Goal: Information Seeking & Learning: Learn about a topic

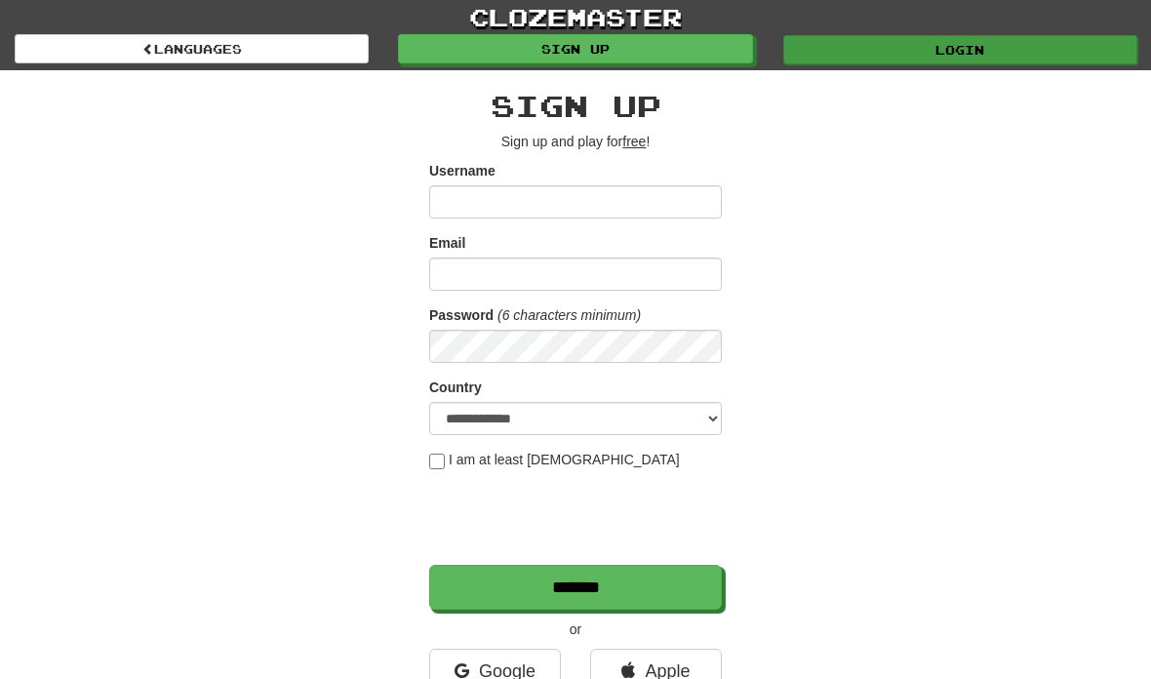
click at [1055, 49] on link "Login" at bounding box center [960, 49] width 354 height 29
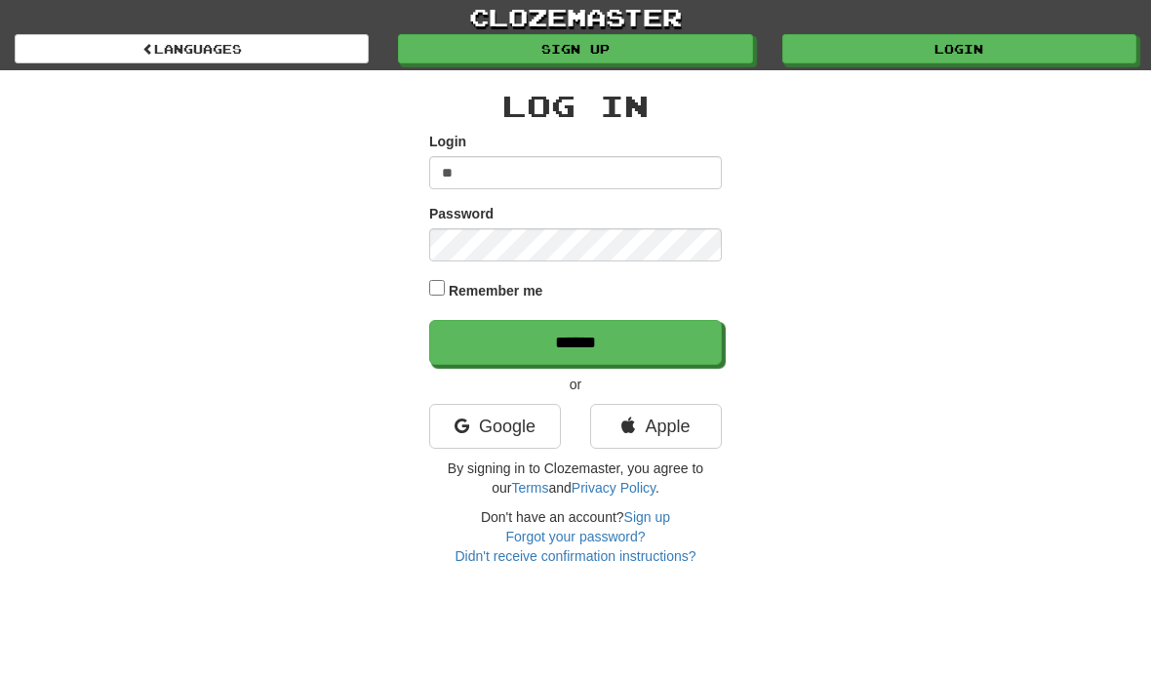
type input "**********"
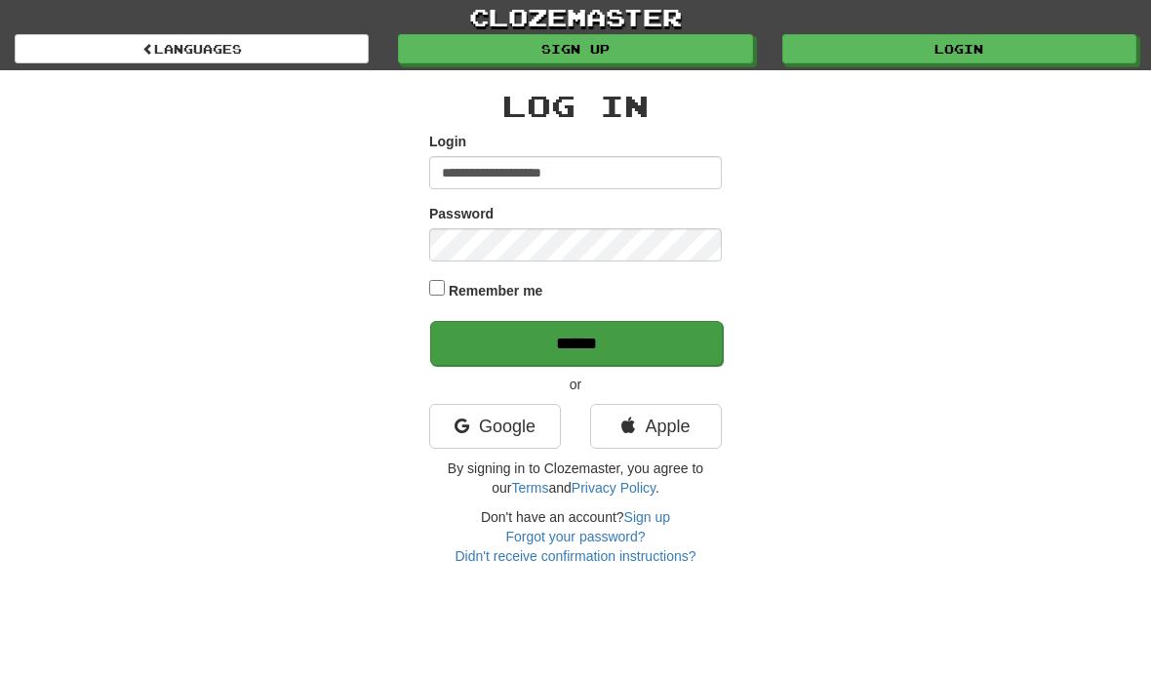
click at [647, 348] on input "******" at bounding box center [576, 343] width 293 height 45
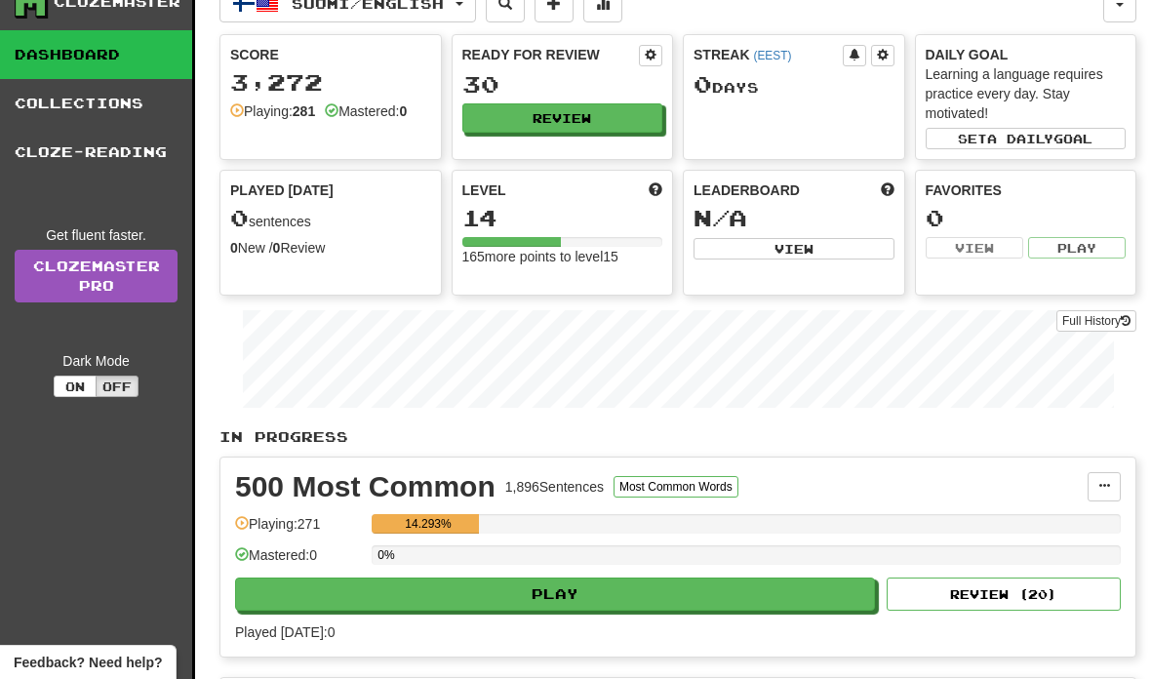
scroll to position [69, 0]
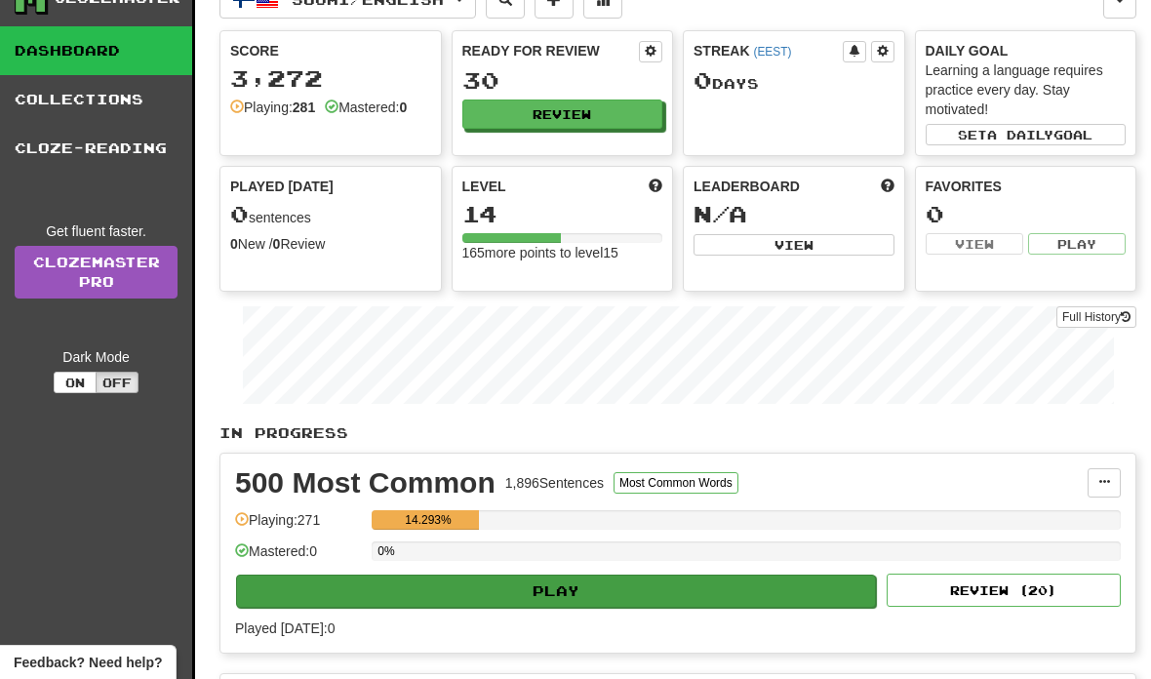
click at [827, 604] on button "Play" at bounding box center [556, 591] width 640 height 33
select select "**"
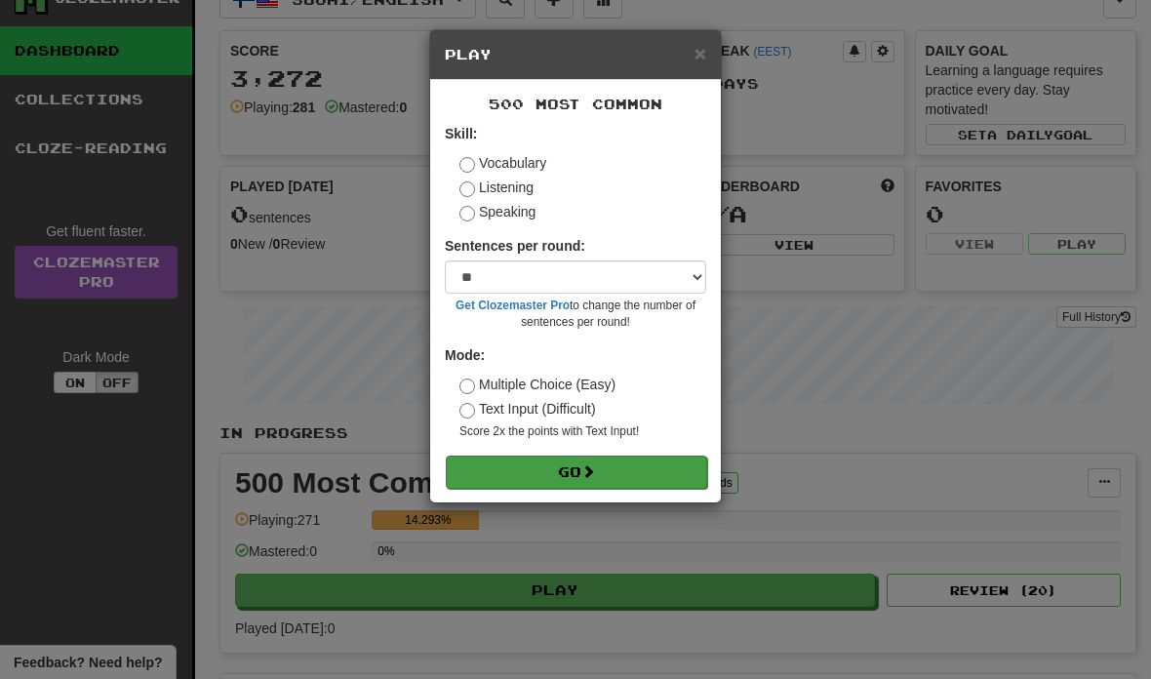
click at [675, 478] on button "Go" at bounding box center [576, 472] width 261 height 33
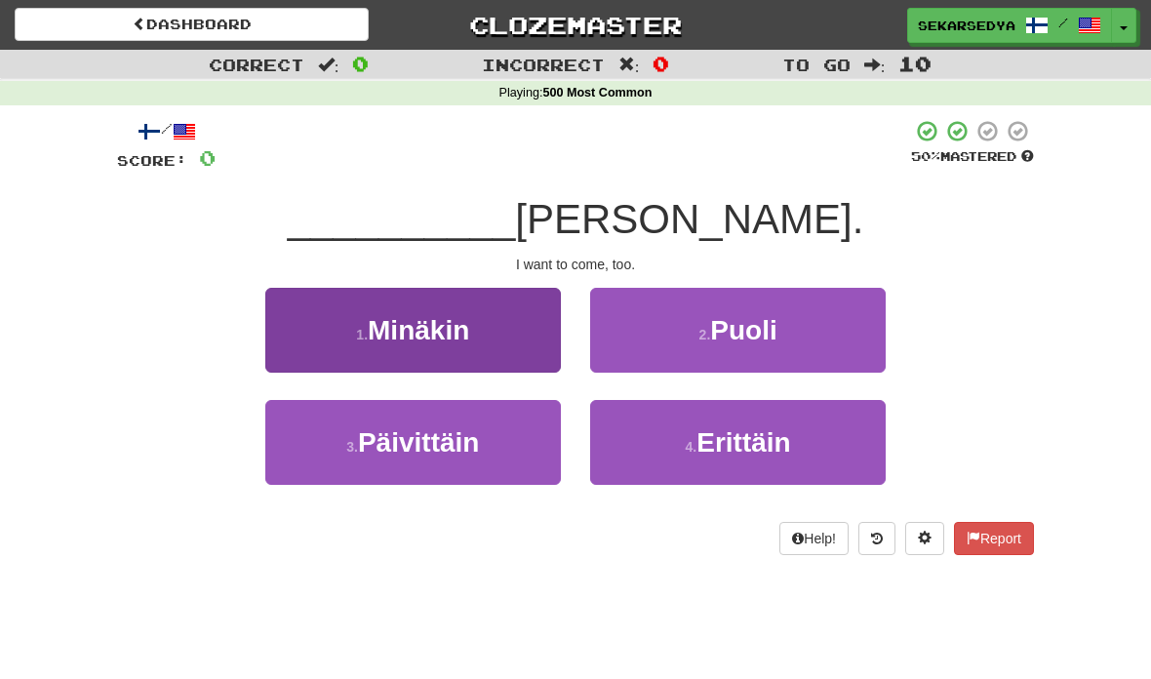
click at [496, 344] on button "1 . Minäkin" at bounding box center [413, 330] width 296 height 85
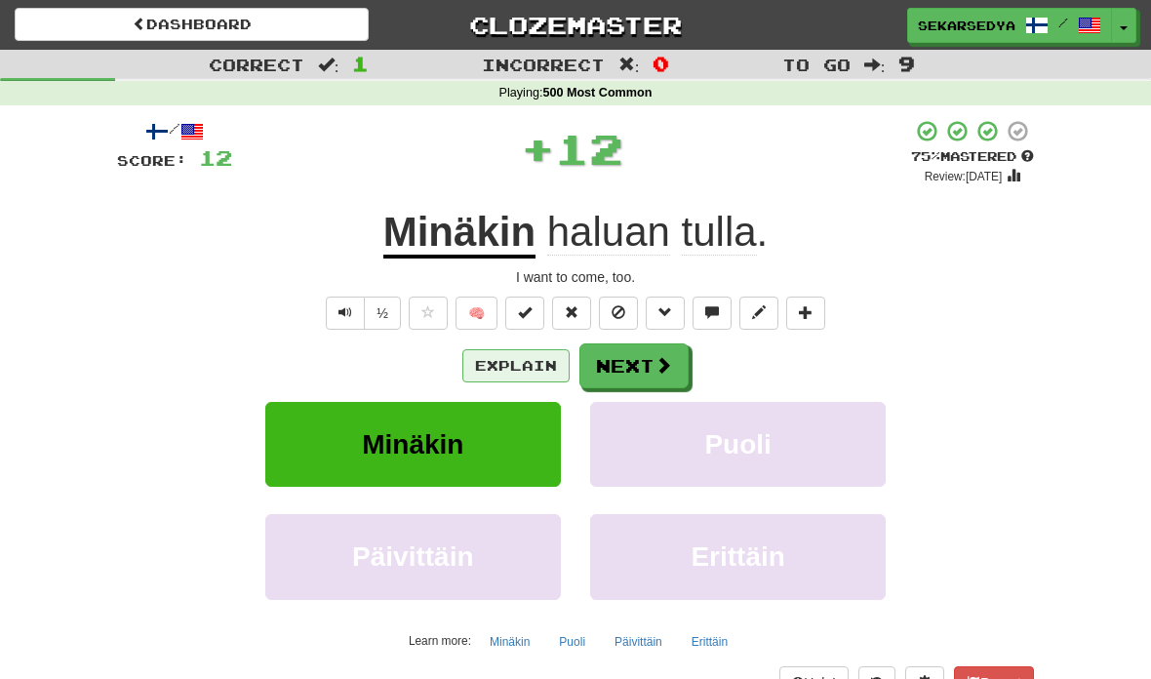
click at [521, 363] on button "Explain" at bounding box center [515, 365] width 107 height 33
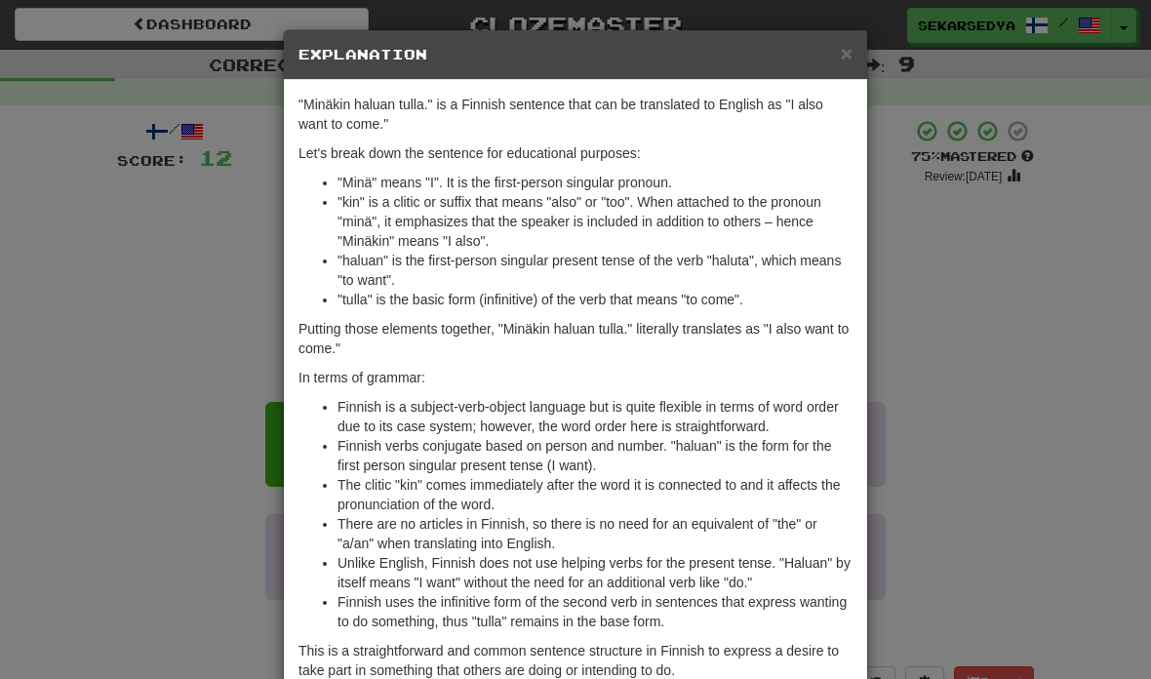
click at [1034, 440] on div "× Explanation "Minäkin haluan tulla." is a Finnish sentence that can be transla…" at bounding box center [575, 339] width 1151 height 679
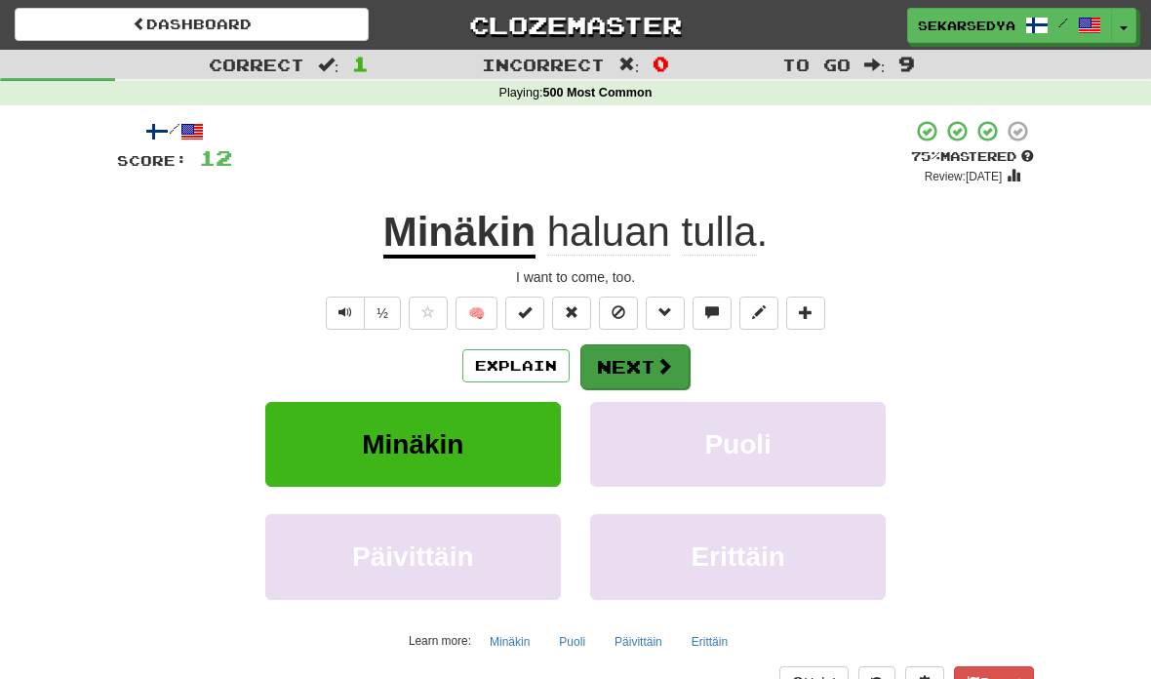
click at [685, 350] on button "Next" at bounding box center [634, 366] width 109 height 45
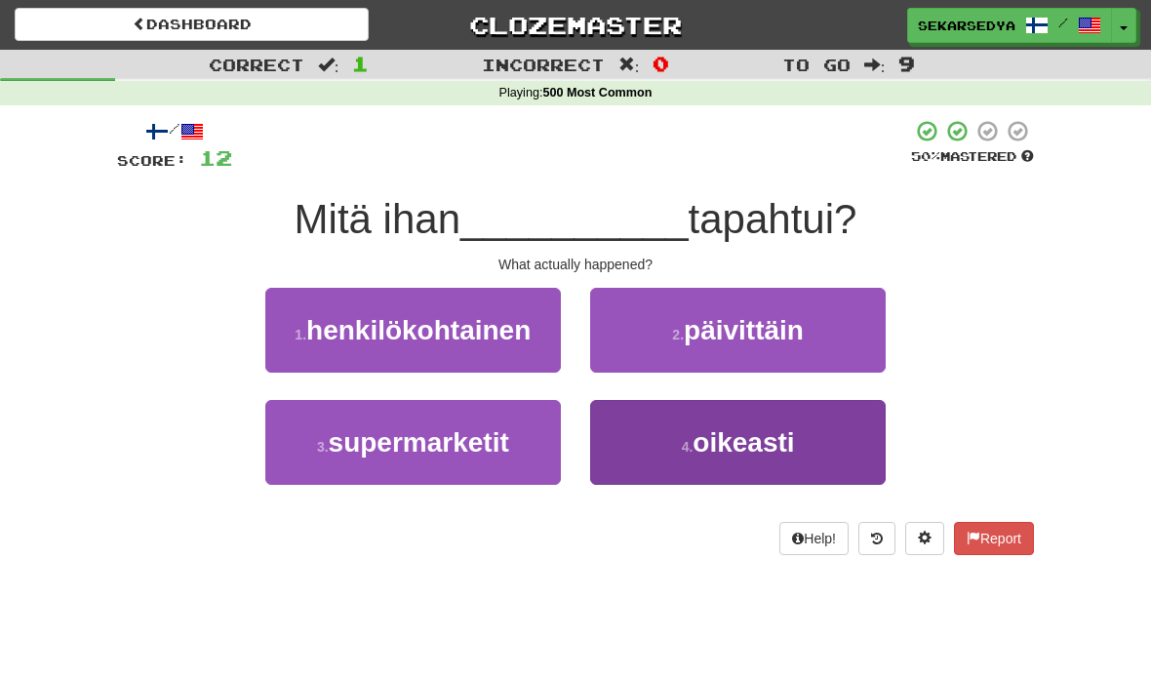
click at [780, 457] on button "4 . oikeasti" at bounding box center [738, 442] width 296 height 85
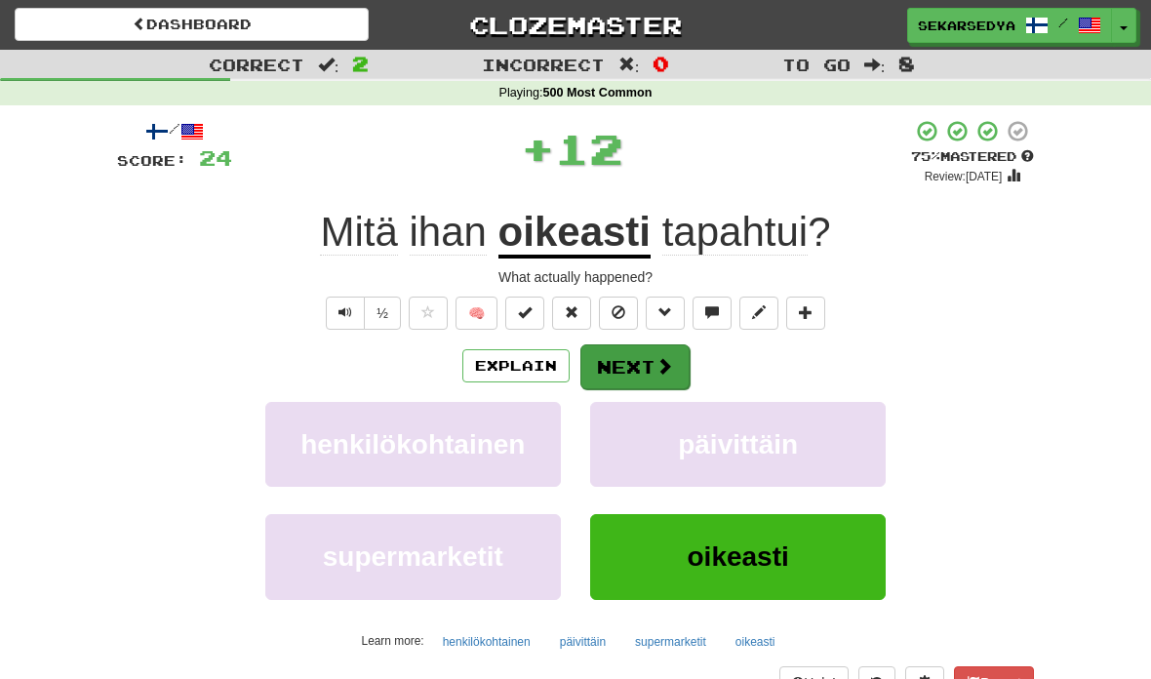
click at [664, 365] on span at bounding box center [664, 366] width 18 height 18
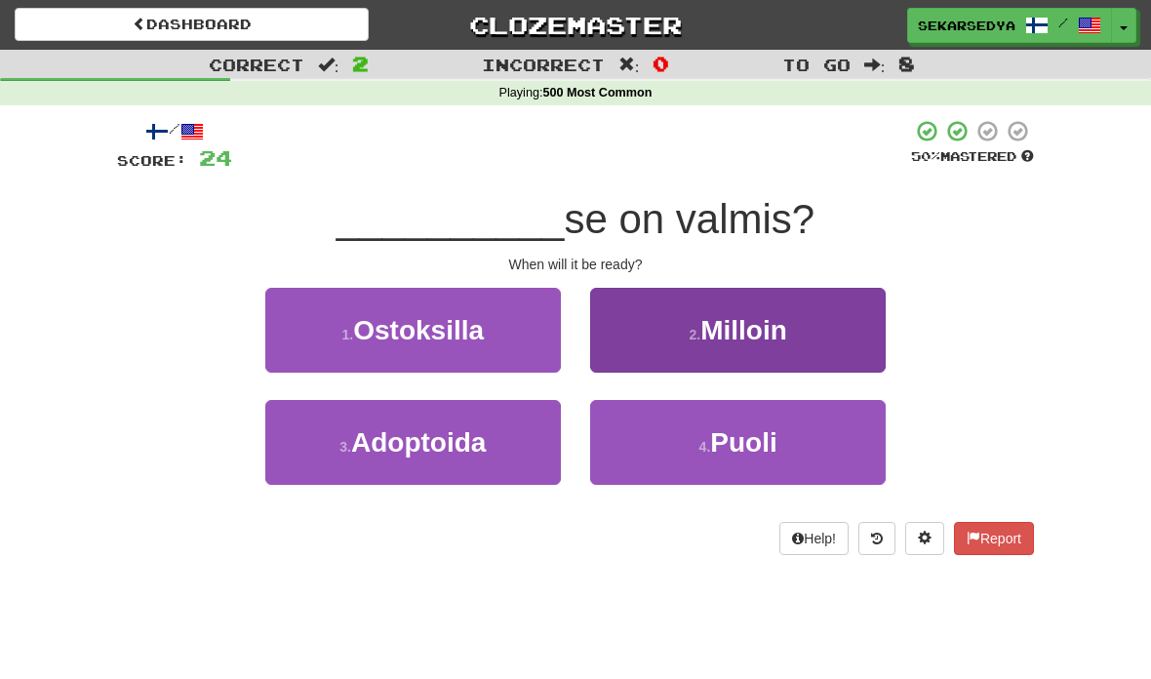
click at [827, 347] on button "2 . Milloin" at bounding box center [738, 330] width 296 height 85
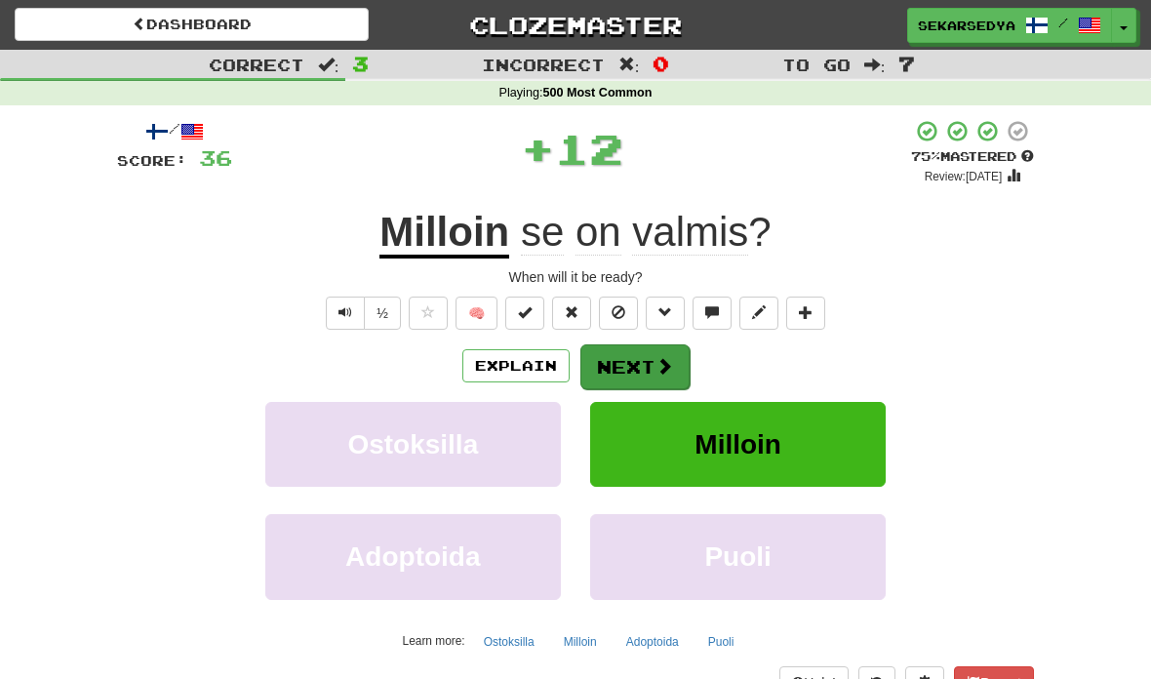
click at [670, 370] on span at bounding box center [664, 366] width 18 height 18
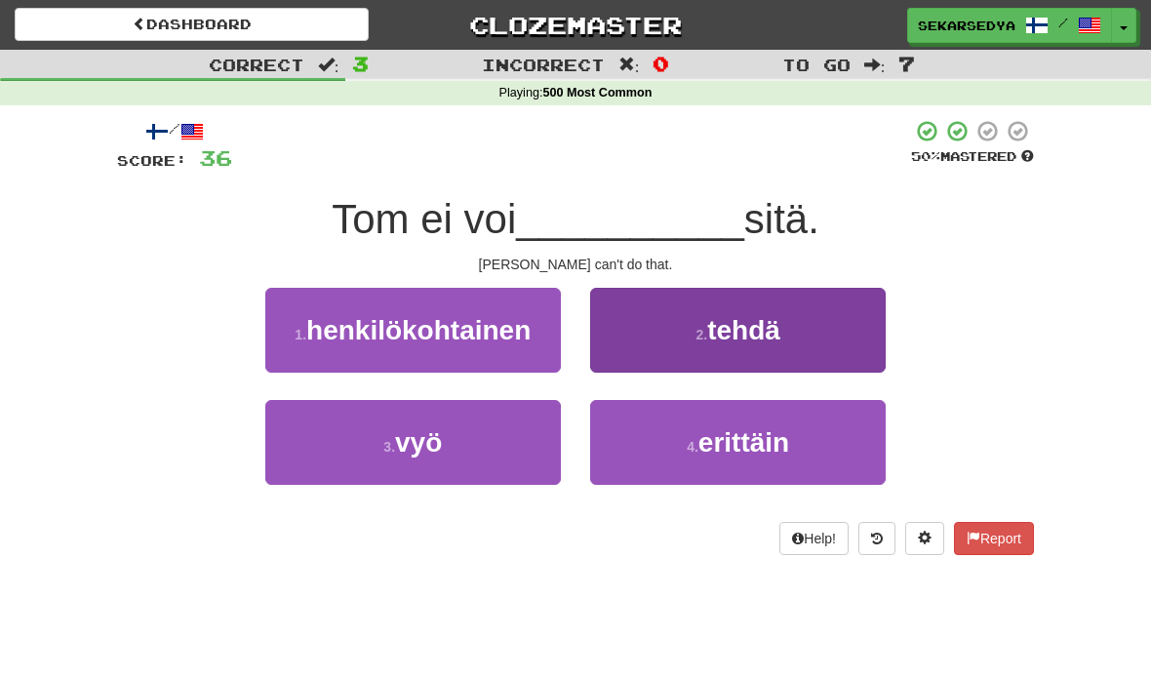
click at [818, 340] on button "2 . tehdä" at bounding box center [738, 330] width 296 height 85
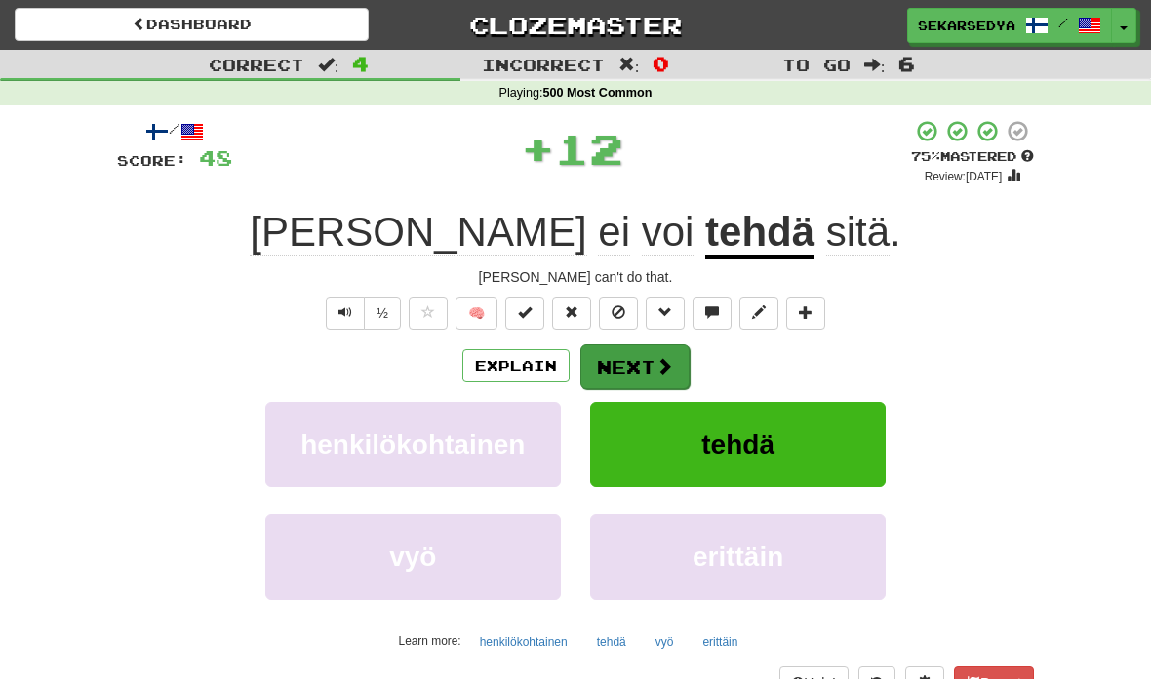
click at [665, 366] on span at bounding box center [664, 366] width 18 height 18
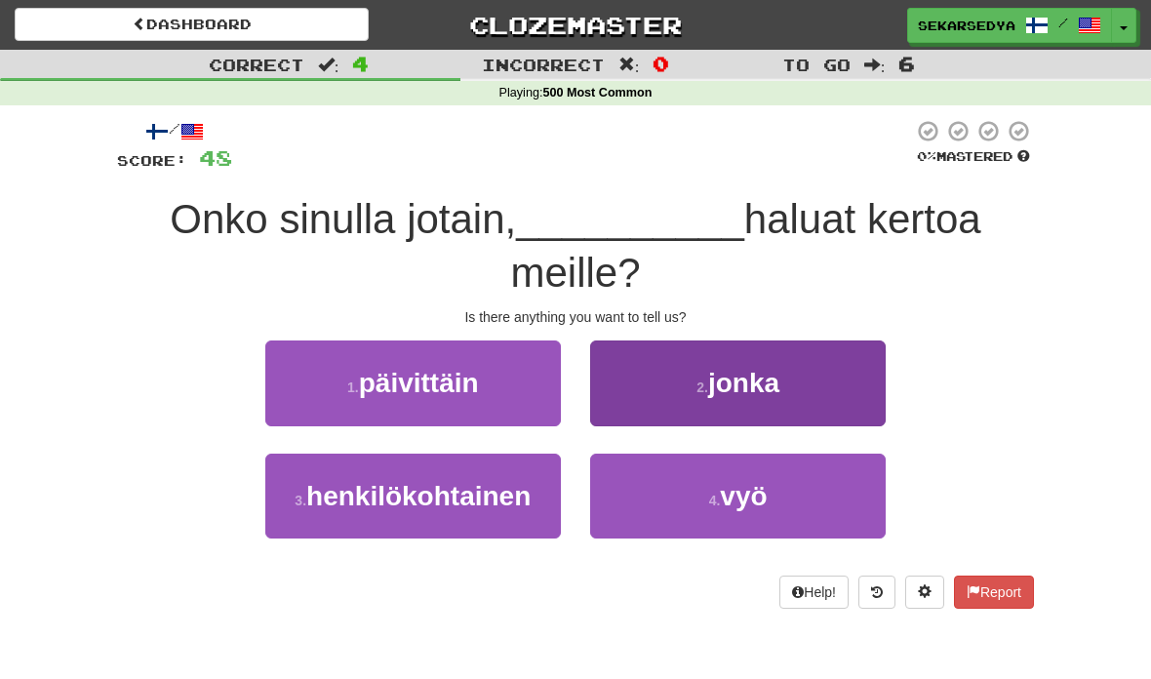
click at [807, 382] on button "2 . jonka" at bounding box center [738, 382] width 296 height 85
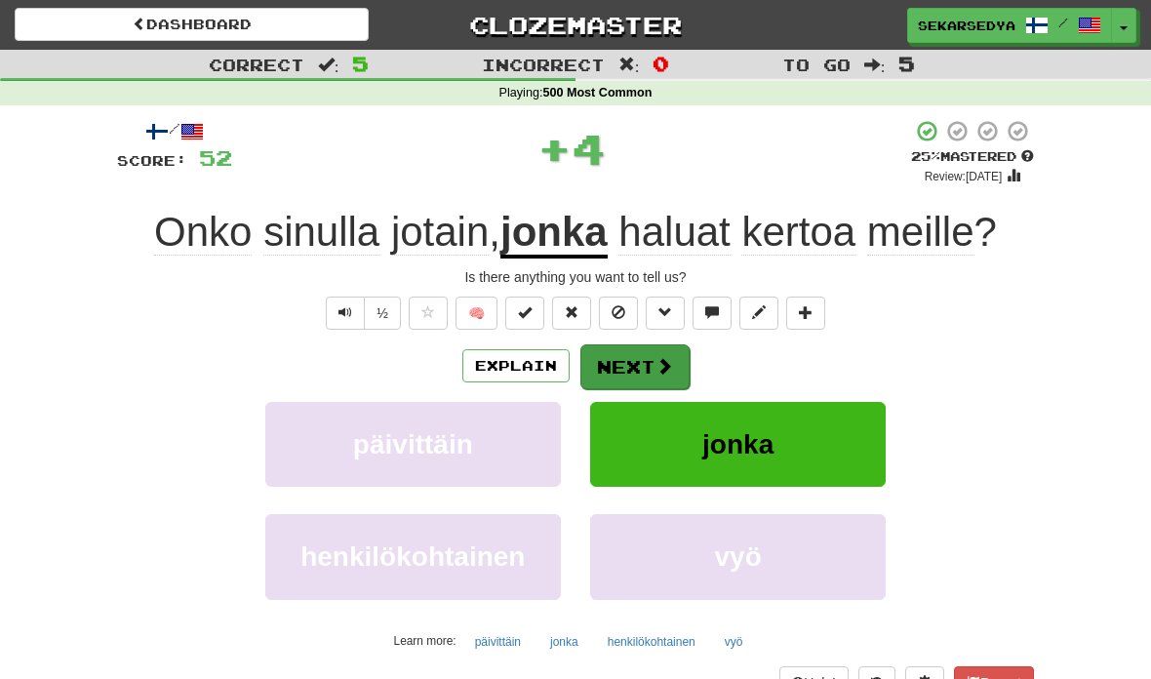
click at [655, 365] on span at bounding box center [664, 366] width 18 height 18
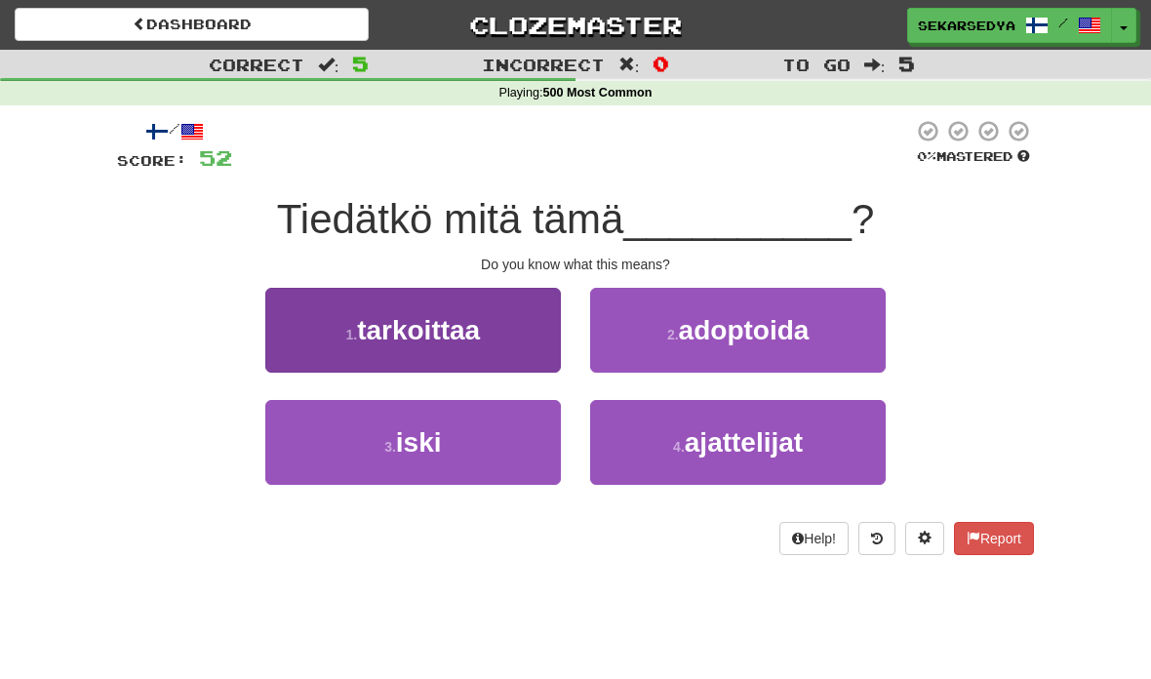
click at [516, 327] on button "1 . tarkoittaa" at bounding box center [413, 330] width 296 height 85
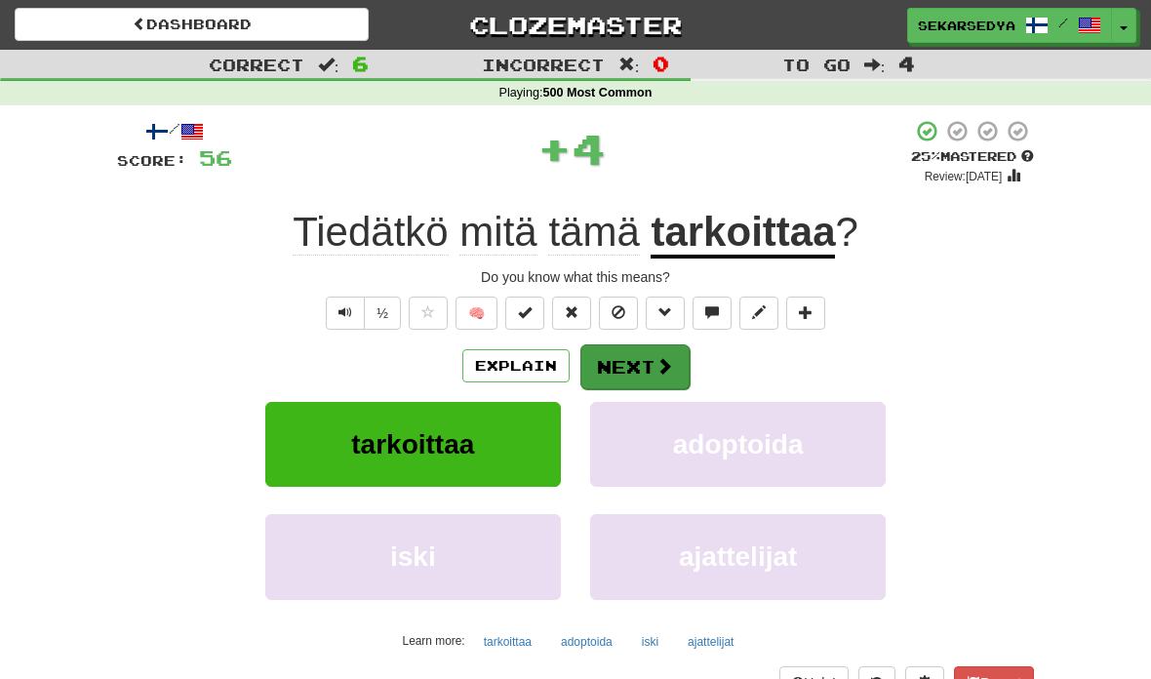
click at [657, 360] on span at bounding box center [664, 366] width 18 height 18
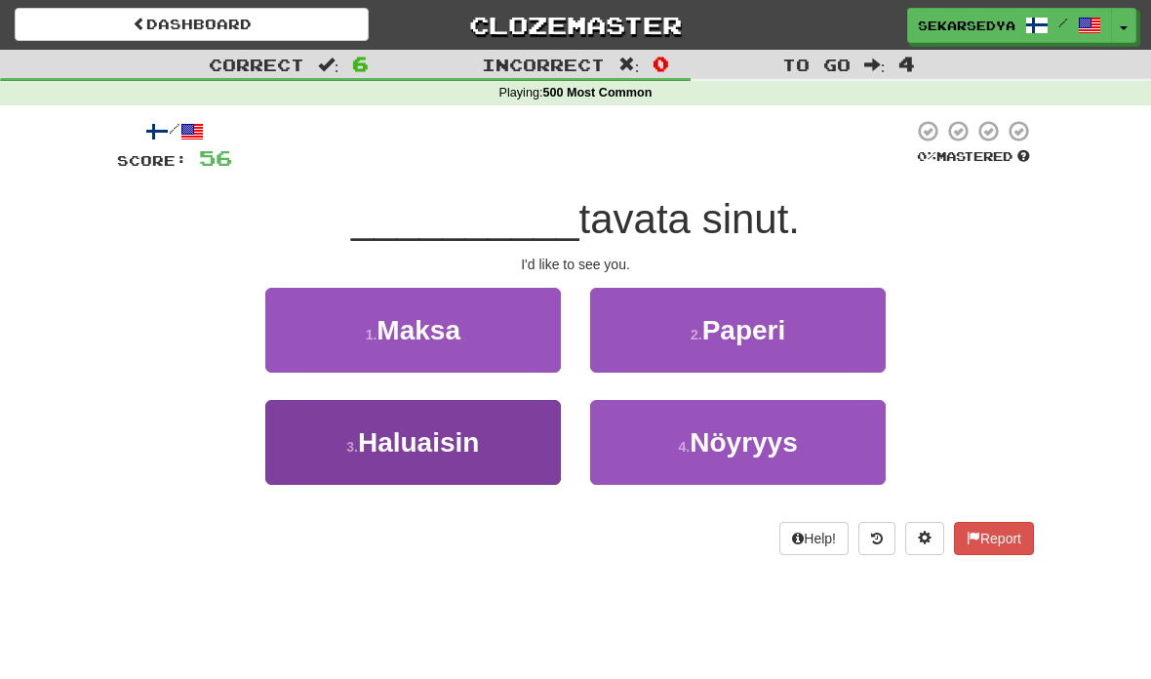
click at [490, 443] on button "3 . Haluaisin" at bounding box center [413, 442] width 296 height 85
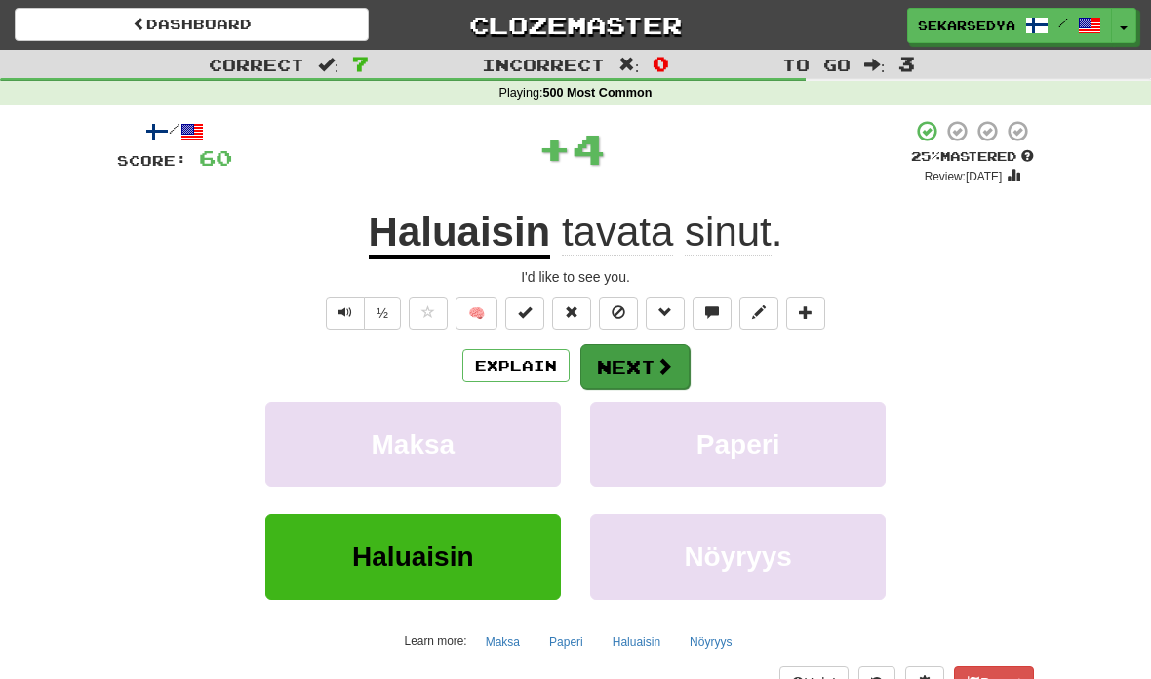
click at [643, 371] on button "Next" at bounding box center [634, 366] width 109 height 45
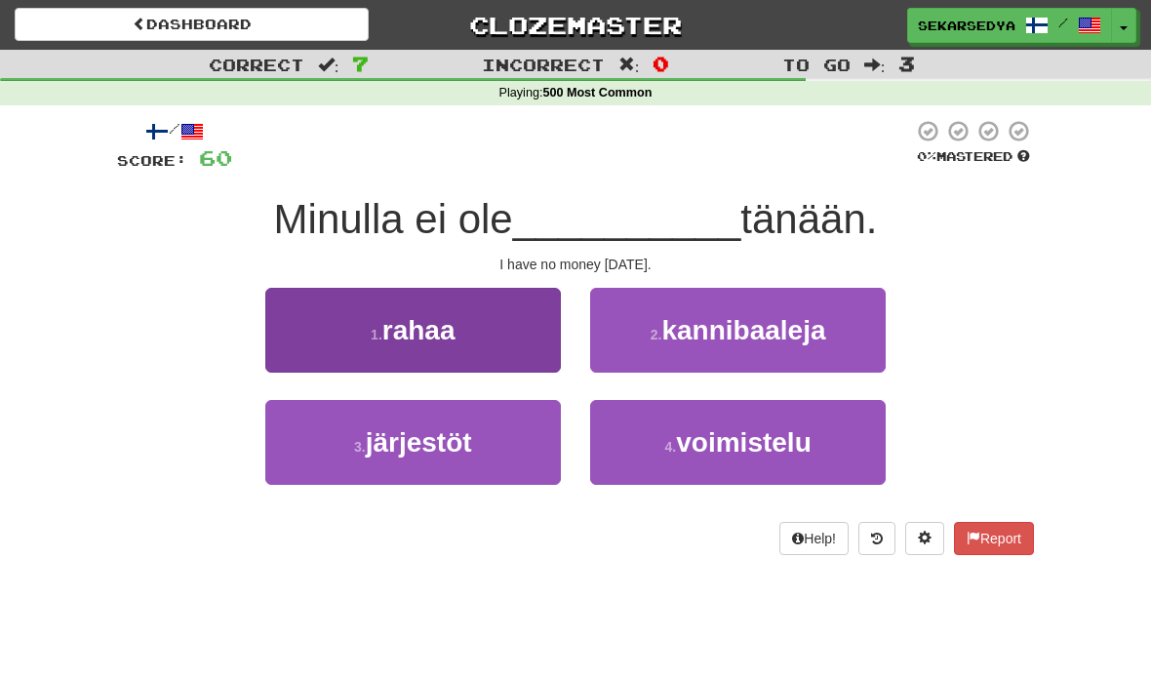
click at [496, 327] on button "1 . rahaa" at bounding box center [413, 330] width 296 height 85
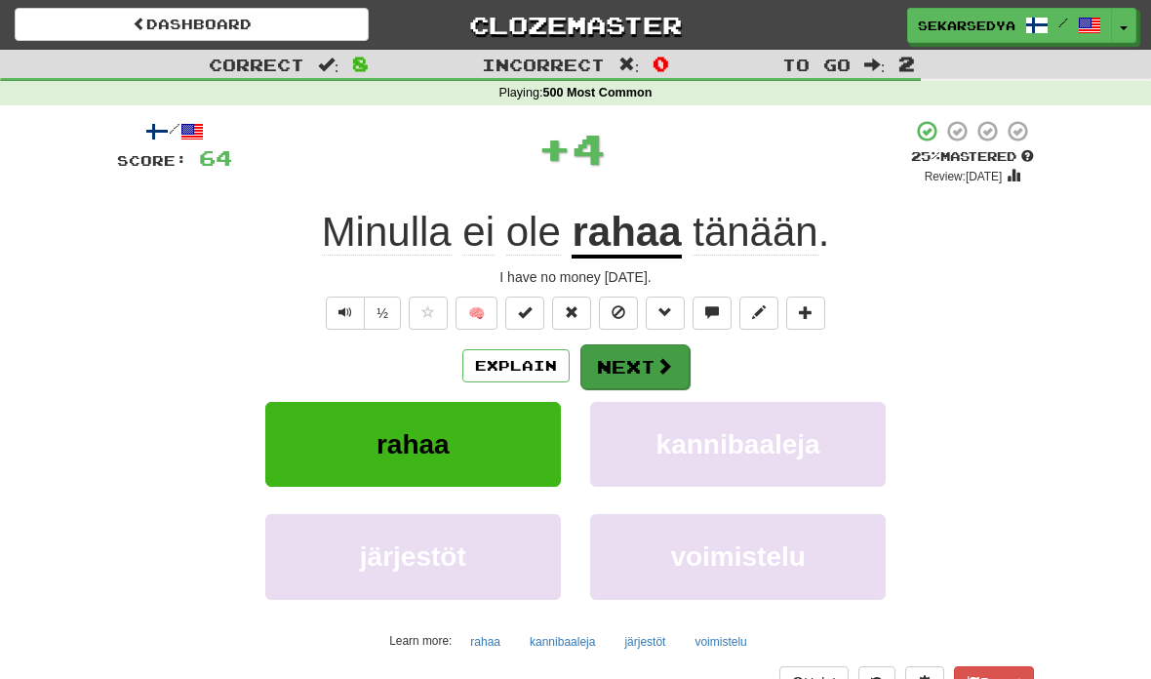
click at [679, 370] on button "Next" at bounding box center [634, 366] width 109 height 45
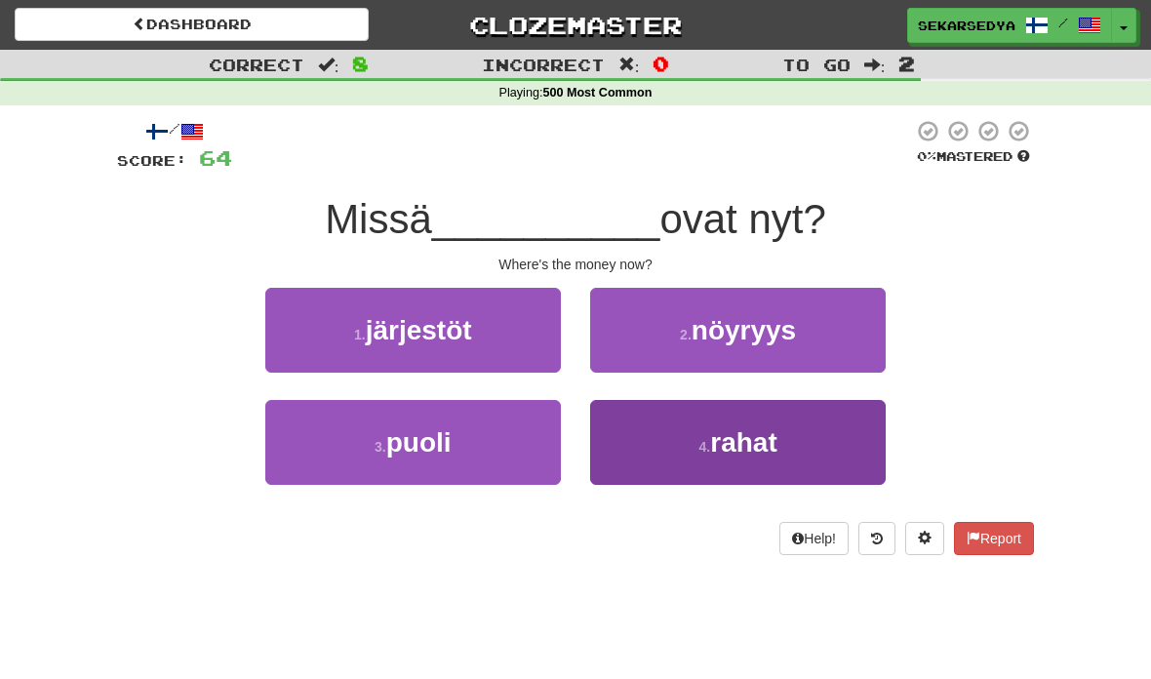
click at [743, 447] on span "rahat" at bounding box center [743, 442] width 66 height 30
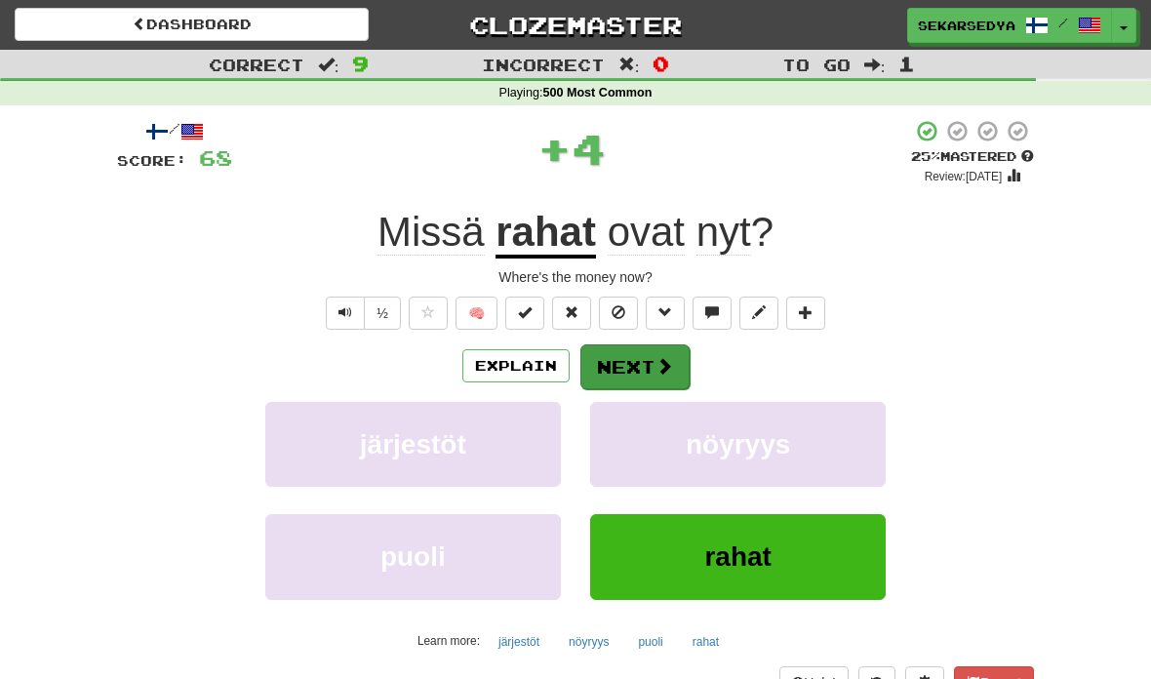
click at [673, 366] on button "Next" at bounding box center [634, 366] width 109 height 45
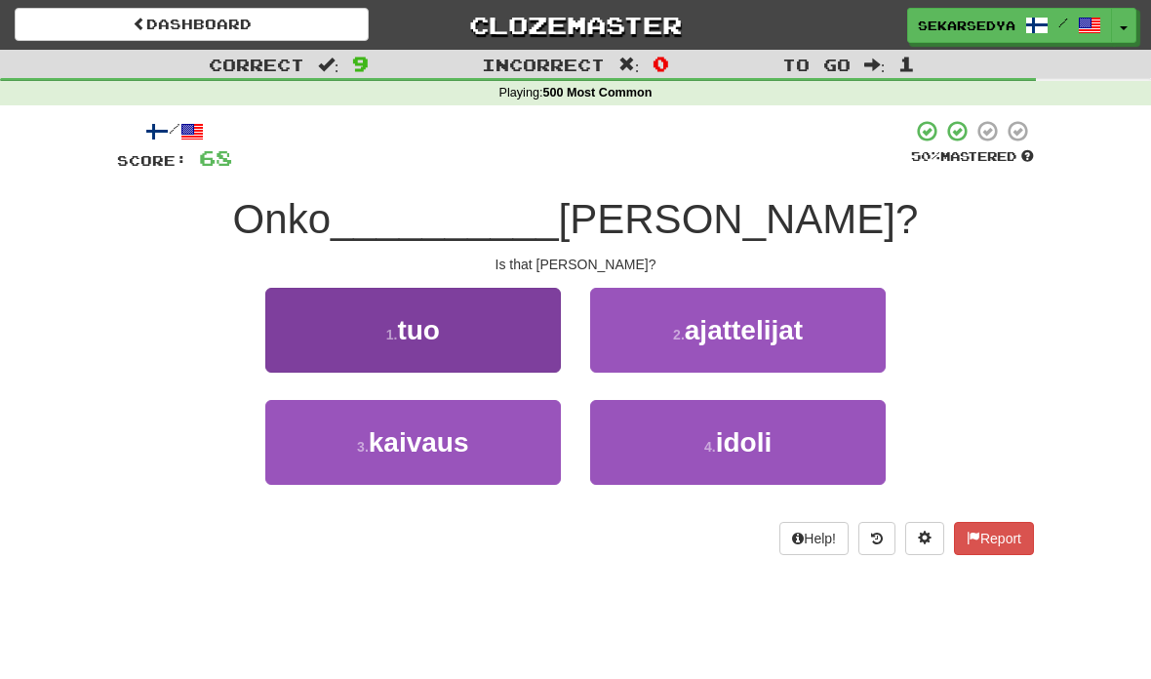
click at [505, 336] on button "1 . tuo" at bounding box center [413, 330] width 296 height 85
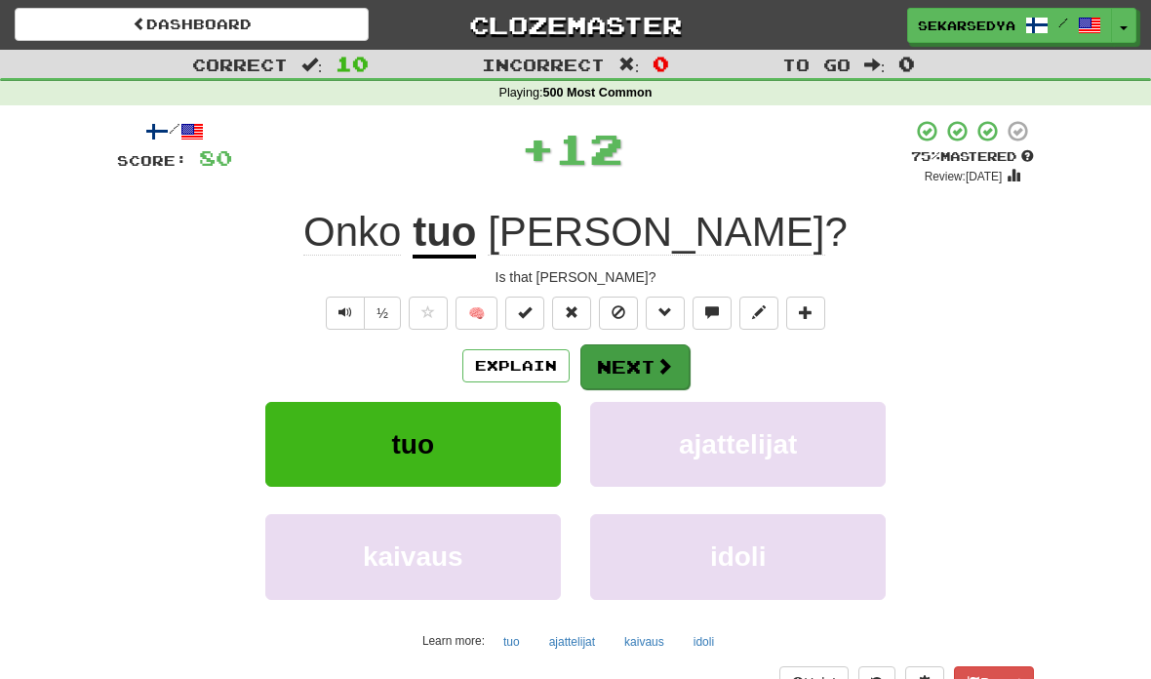
click at [672, 377] on button "Next" at bounding box center [634, 366] width 109 height 45
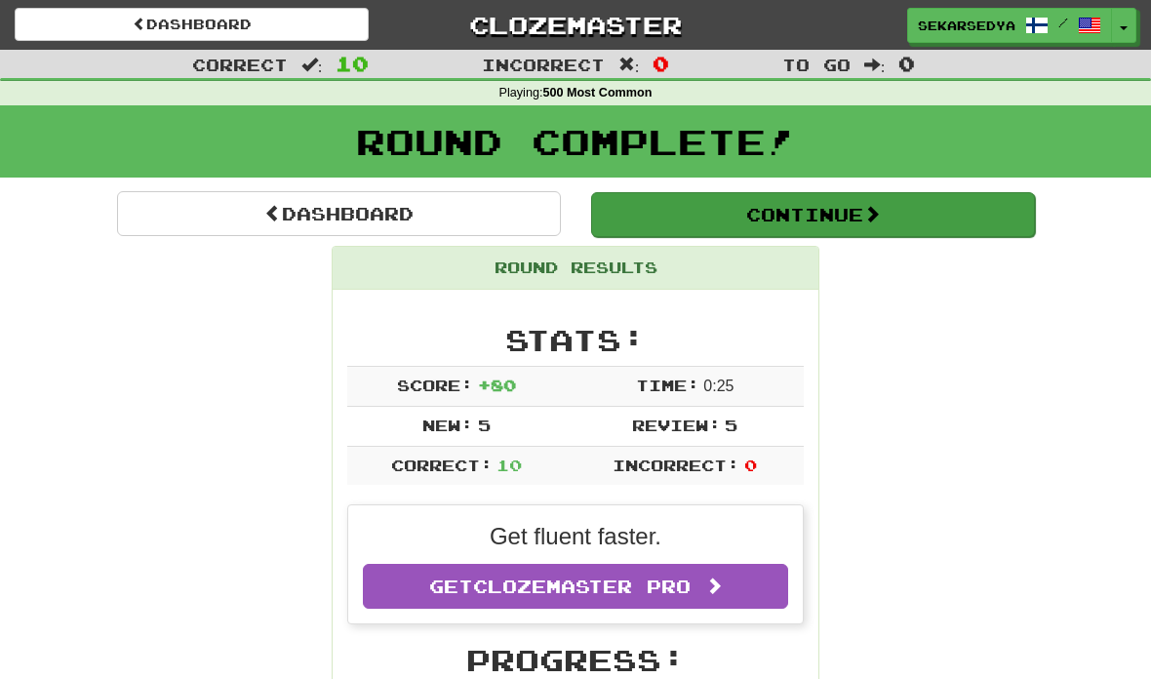
click at [916, 215] on button "Continue" at bounding box center [813, 214] width 444 height 45
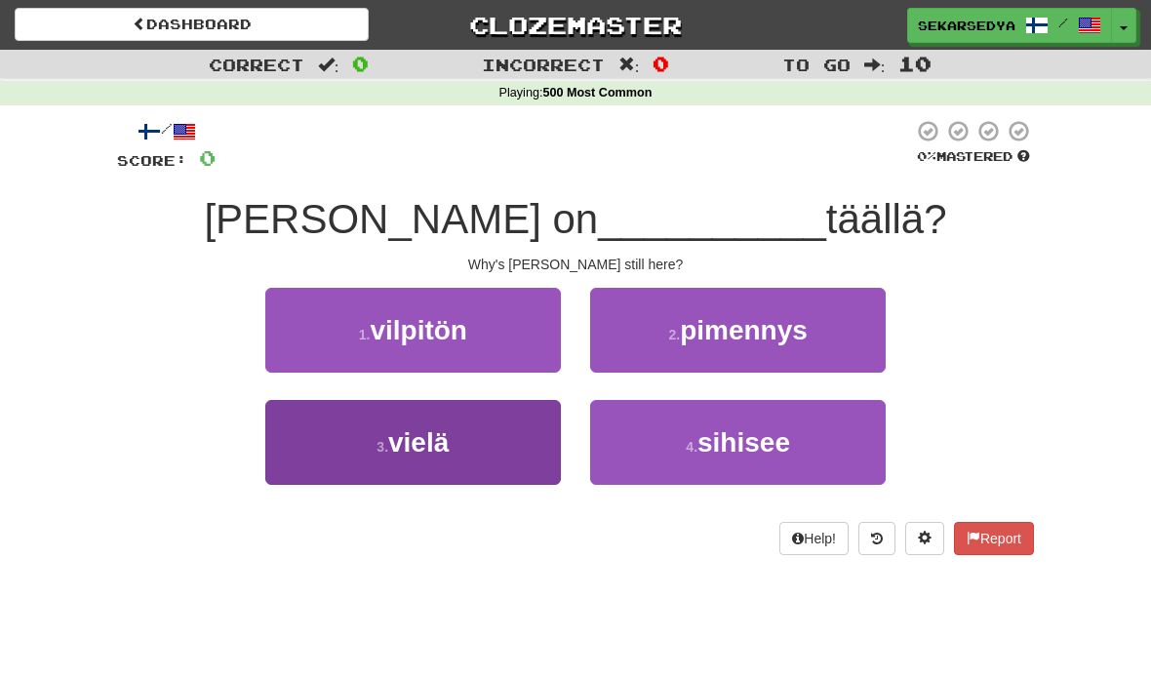
click at [508, 435] on button "3 . vielä" at bounding box center [413, 442] width 296 height 85
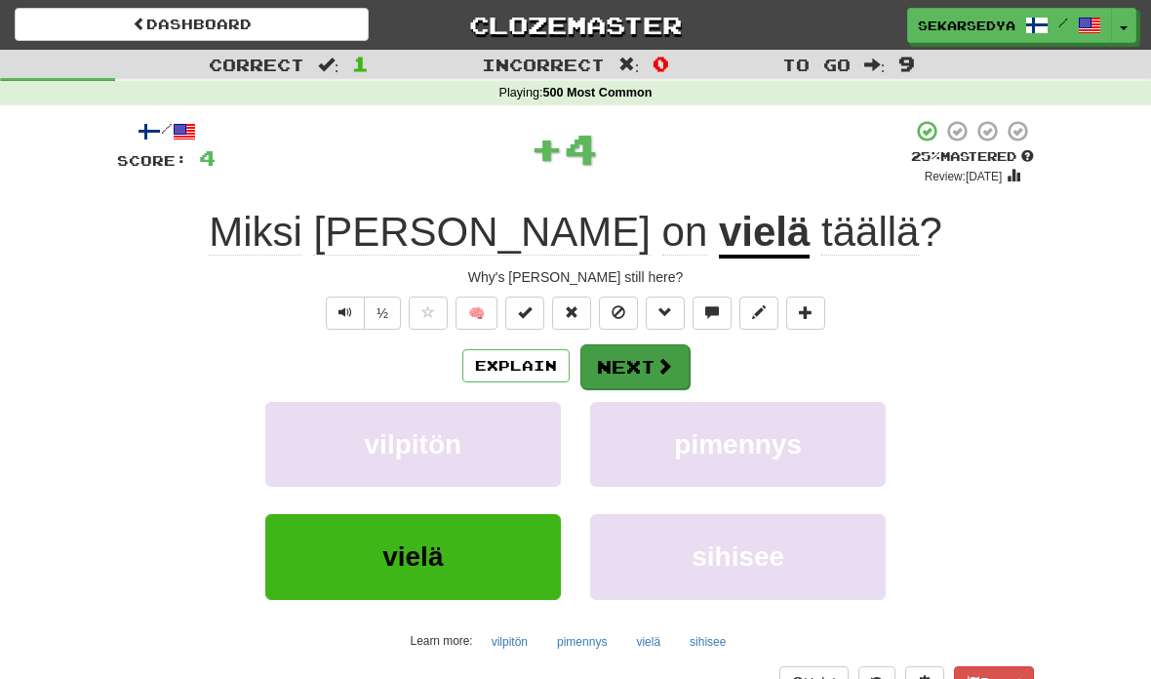
click at [659, 372] on span at bounding box center [664, 366] width 18 height 18
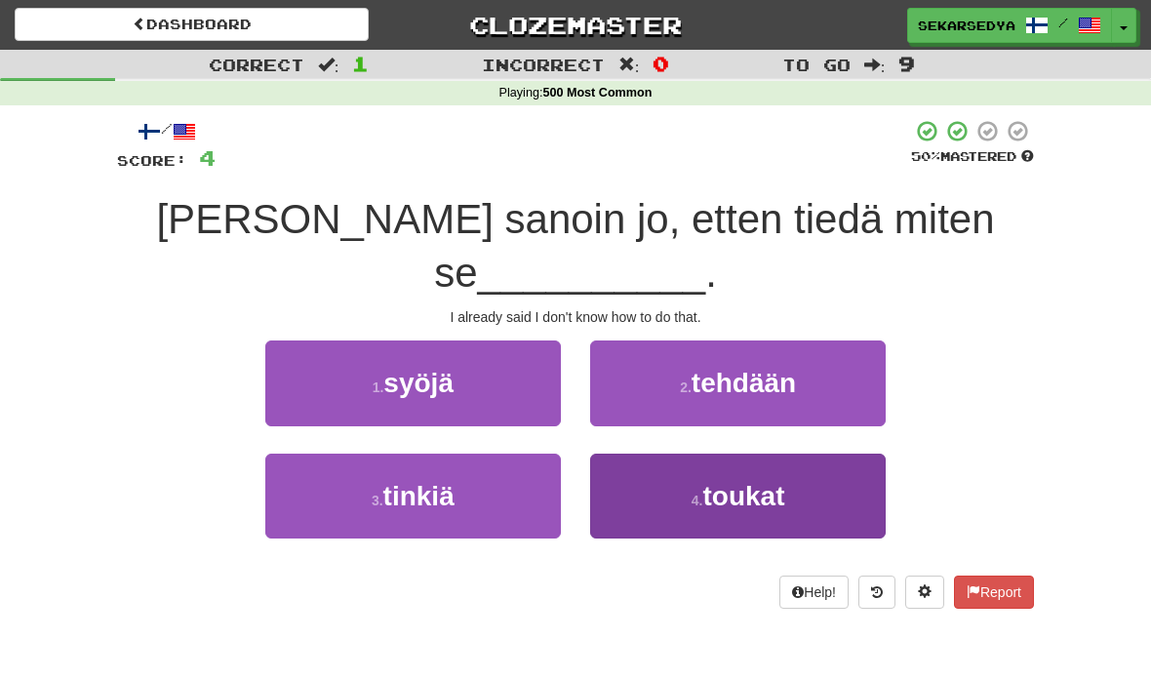
click at [753, 481] on span "toukat" at bounding box center [743, 496] width 82 height 30
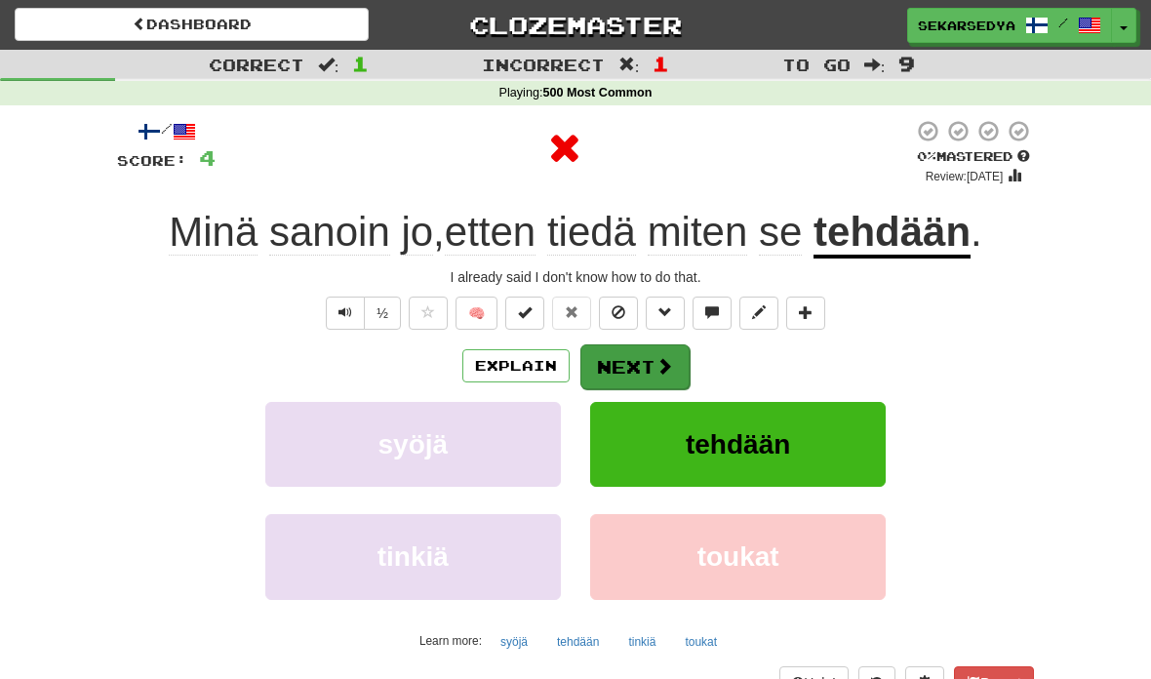
click at [660, 369] on span at bounding box center [664, 366] width 18 height 18
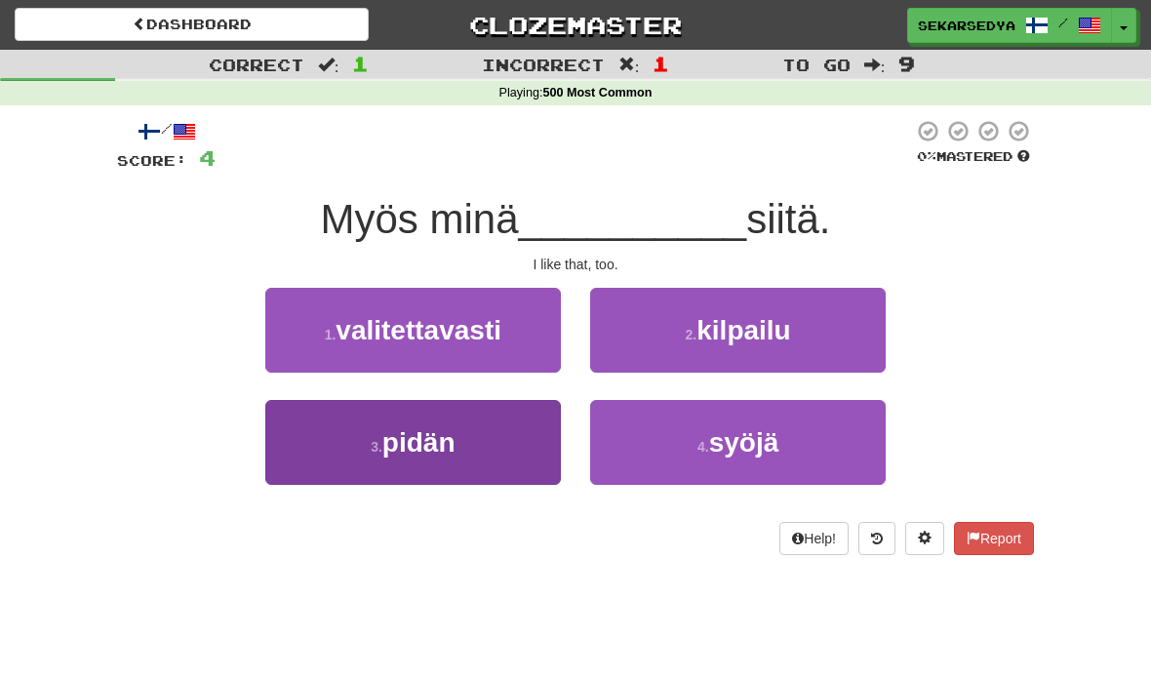
click at [495, 459] on button "3 . pidän" at bounding box center [413, 442] width 296 height 85
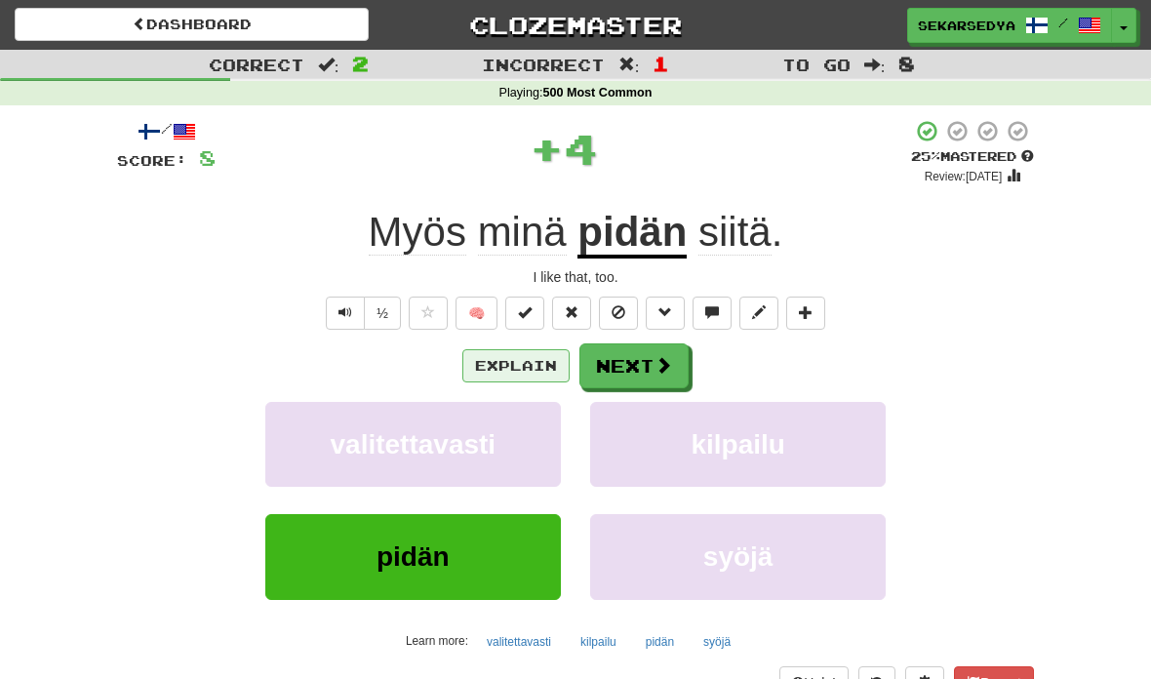
click at [534, 369] on button "Explain" at bounding box center [515, 365] width 107 height 33
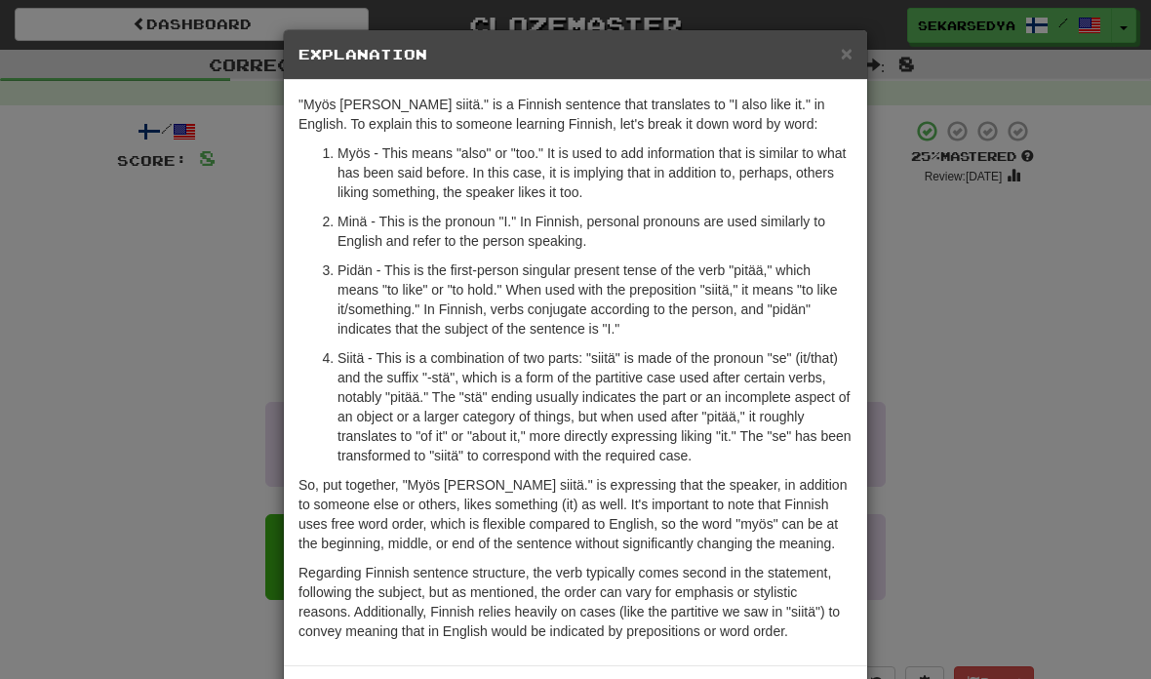
click at [842, 66] on div "× Explanation" at bounding box center [575, 55] width 583 height 50
click at [841, 56] on span "×" at bounding box center [847, 53] width 12 height 22
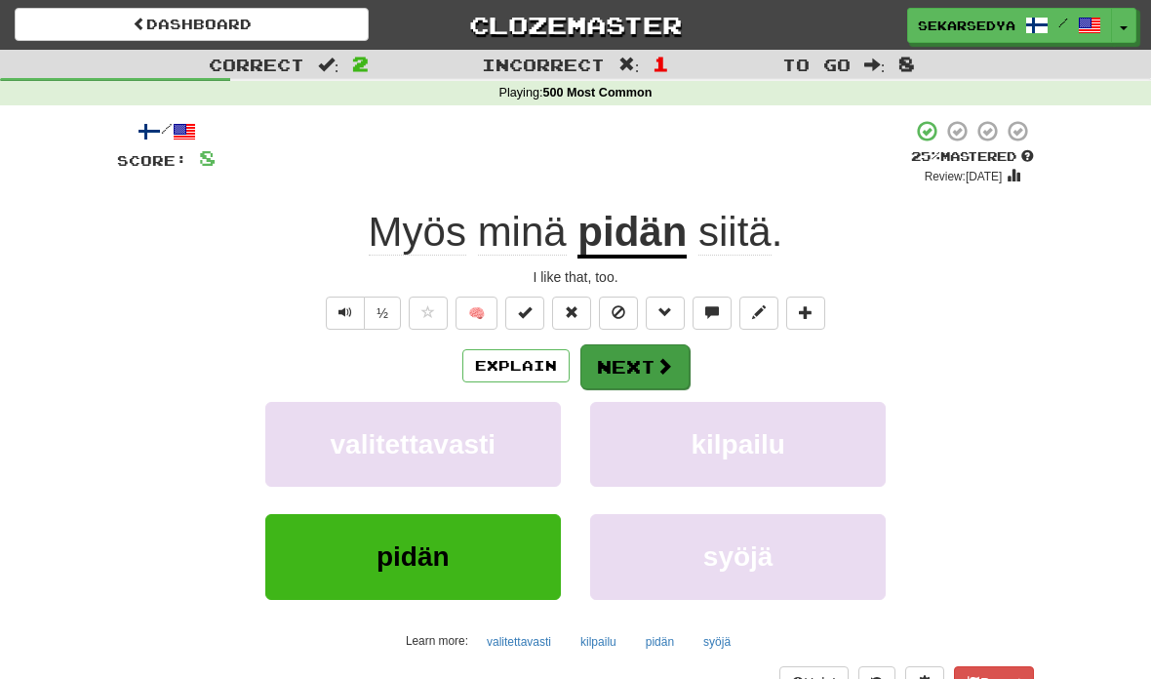
click at [659, 377] on button "Next" at bounding box center [634, 366] width 109 height 45
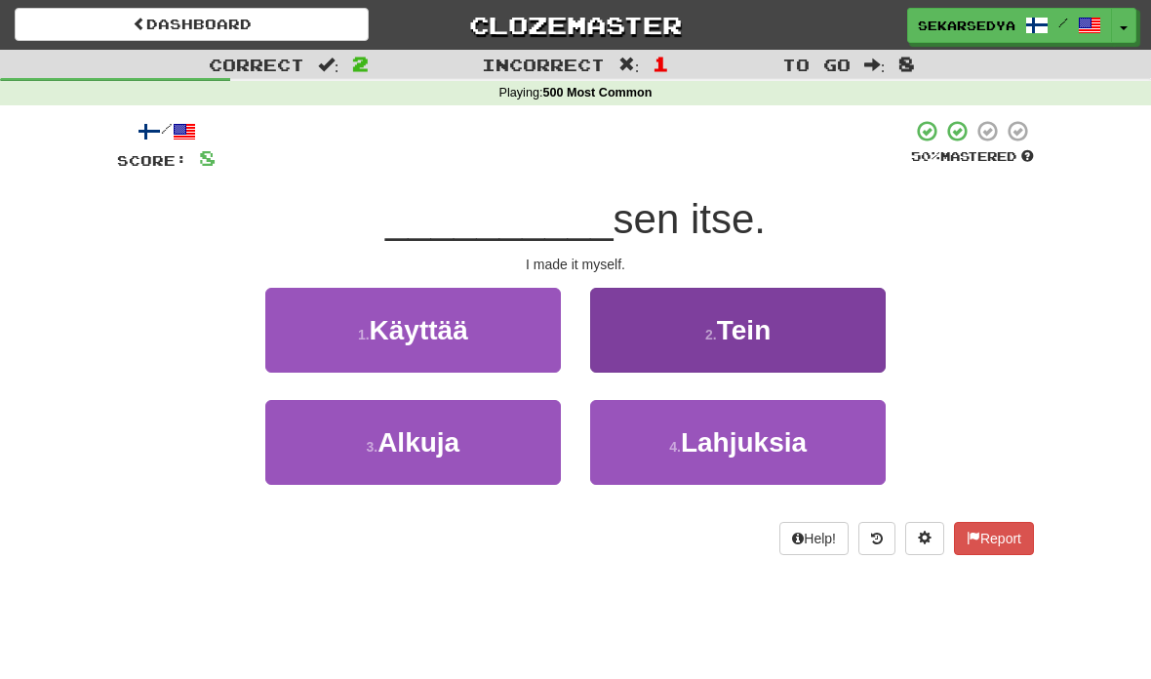
click at [797, 340] on button "2 . Tein" at bounding box center [738, 330] width 296 height 85
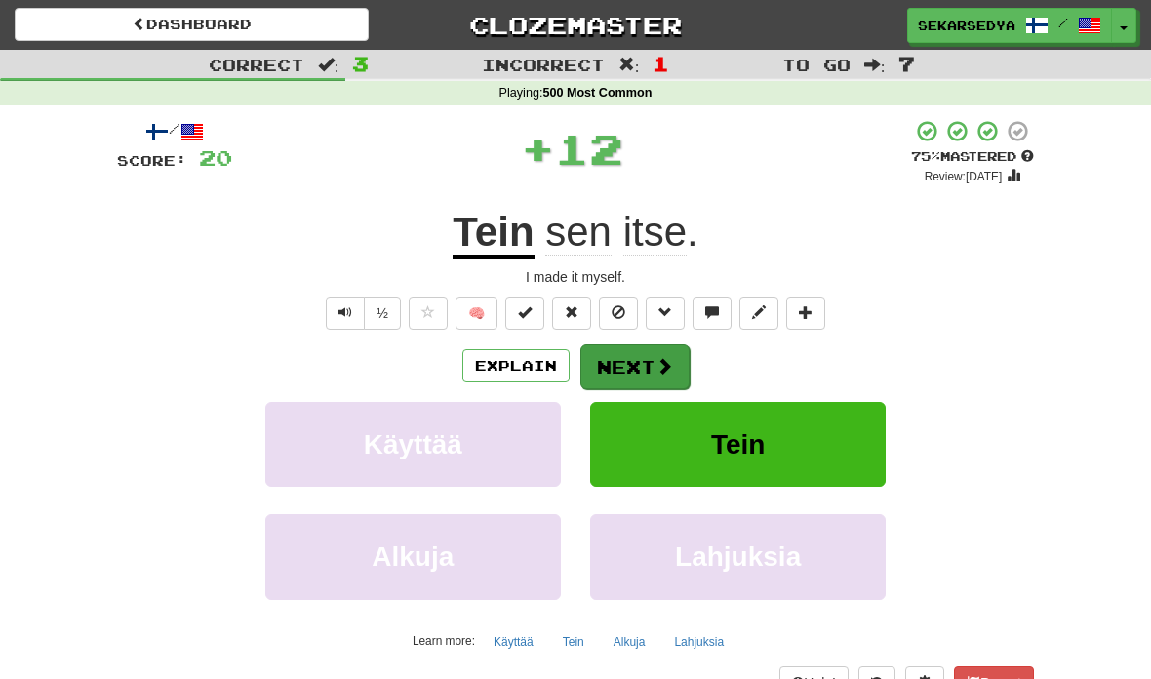
click at [662, 377] on button "Next" at bounding box center [634, 366] width 109 height 45
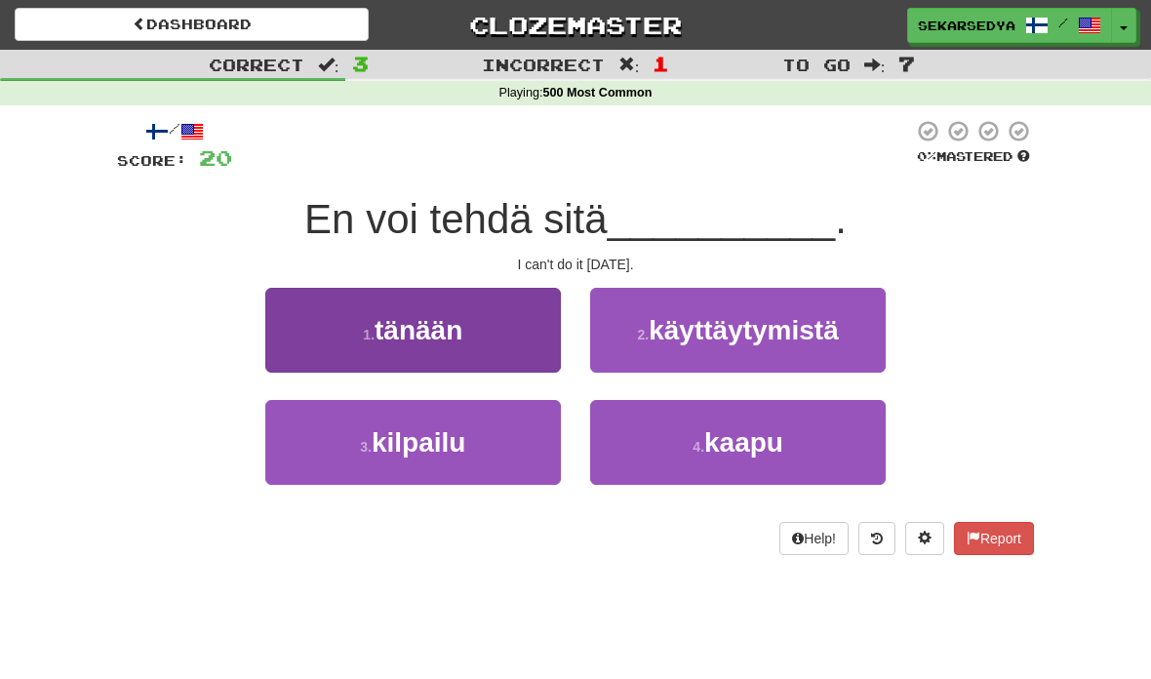
click at [488, 330] on button "1 . tänään" at bounding box center [413, 330] width 296 height 85
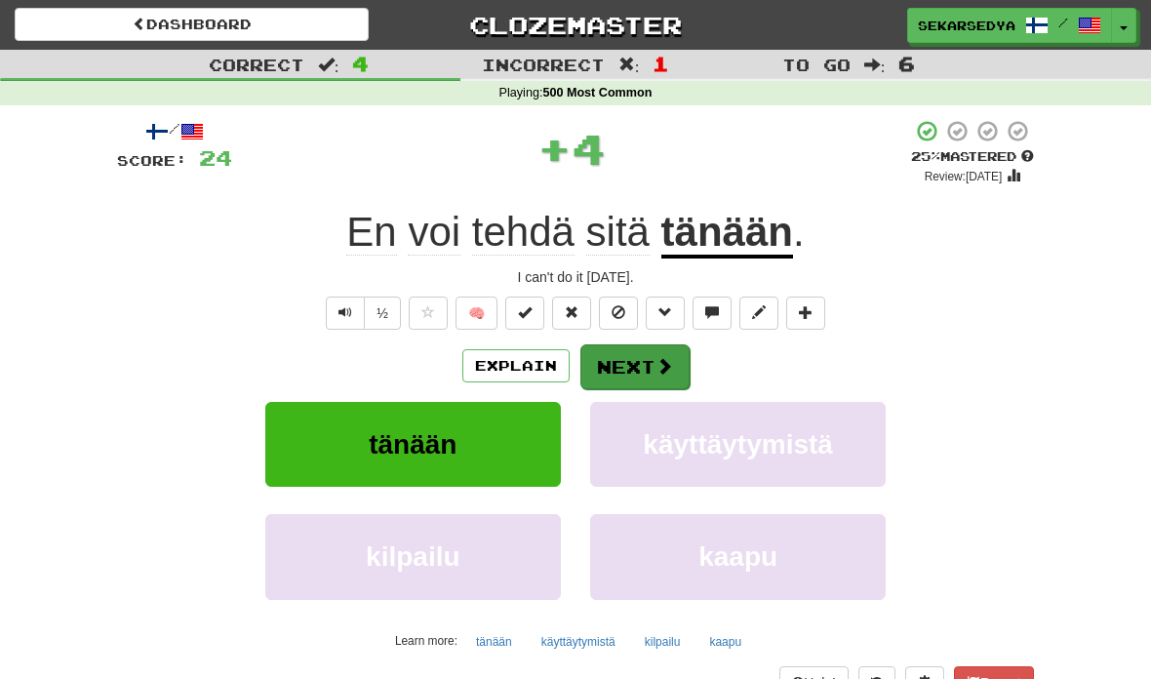
click at [672, 374] on button "Next" at bounding box center [634, 366] width 109 height 45
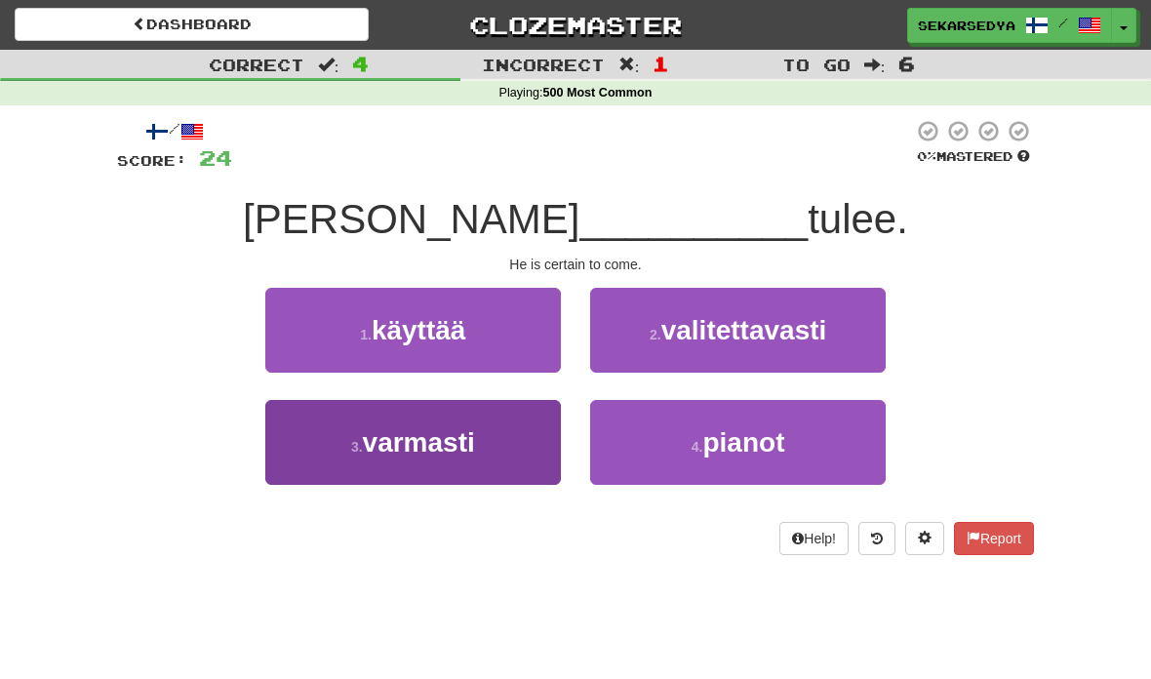
click at [505, 468] on button "3 . varmasti" at bounding box center [413, 442] width 296 height 85
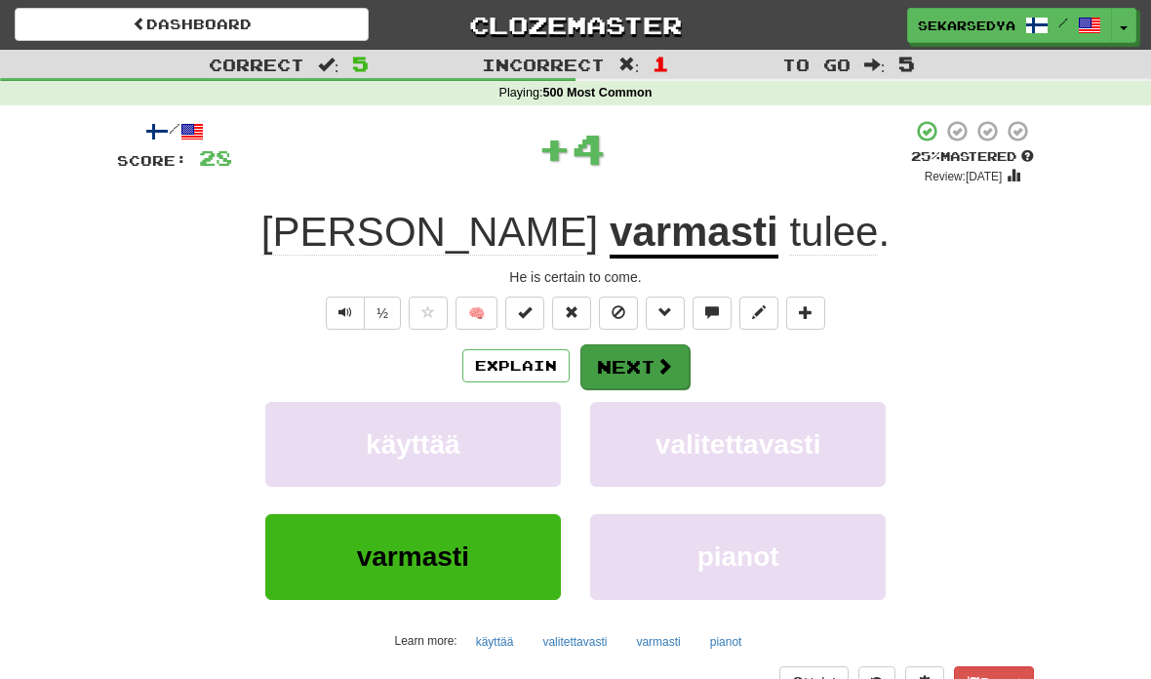
click at [650, 374] on button "Next" at bounding box center [634, 366] width 109 height 45
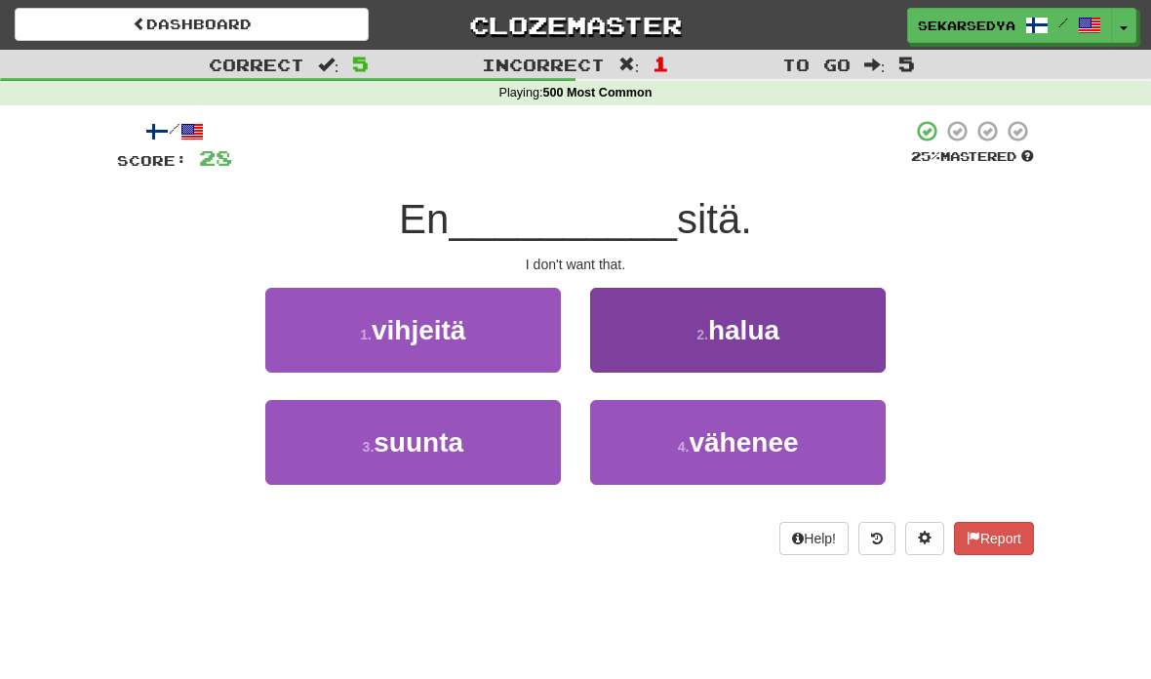
click at [790, 331] on button "2 . halua" at bounding box center [738, 330] width 296 height 85
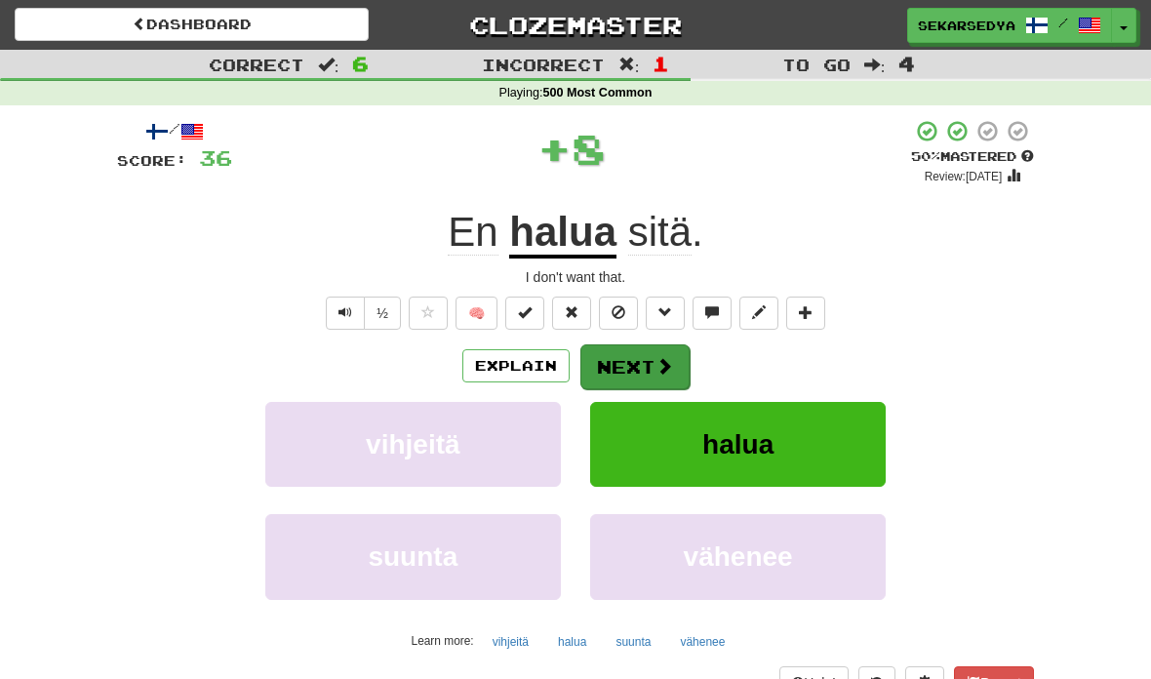
click at [630, 368] on button "Next" at bounding box center [634, 366] width 109 height 45
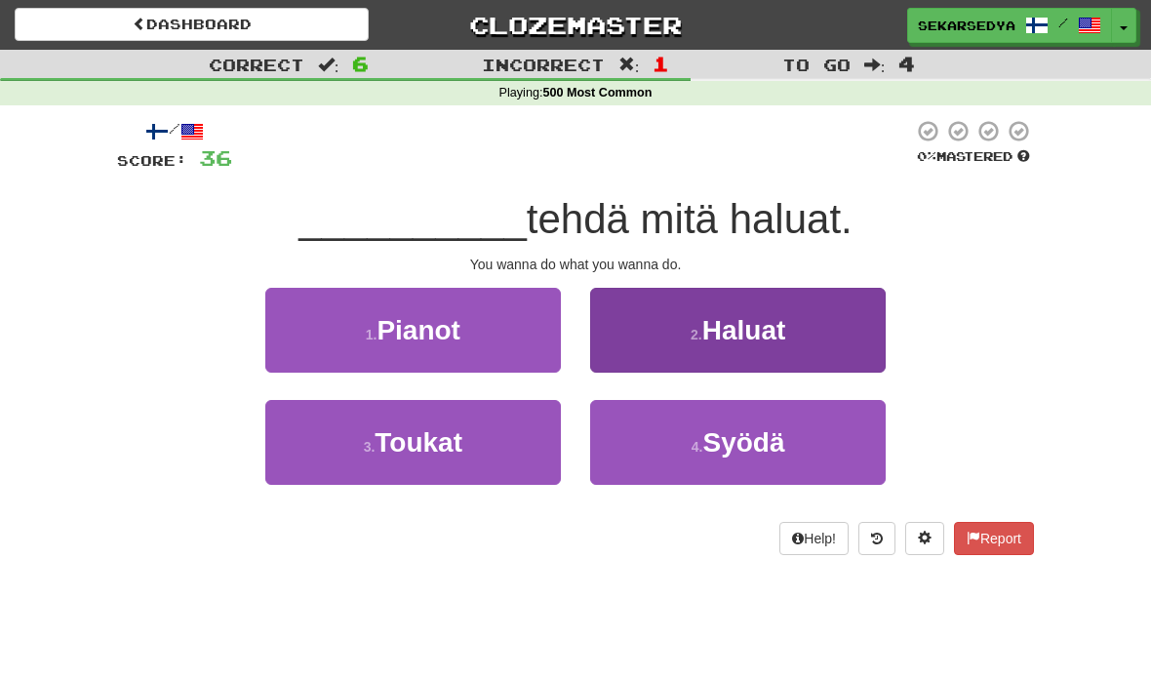
click at [783, 344] on button "2 . Haluat" at bounding box center [738, 330] width 296 height 85
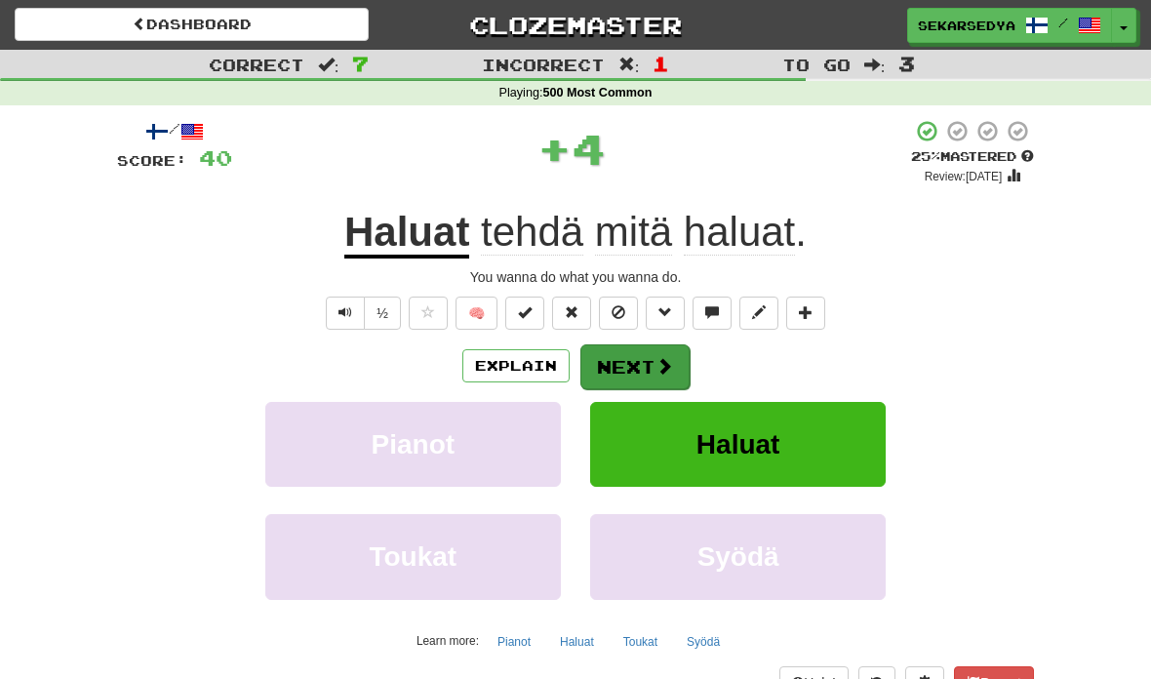
click at [655, 377] on button "Next" at bounding box center [634, 366] width 109 height 45
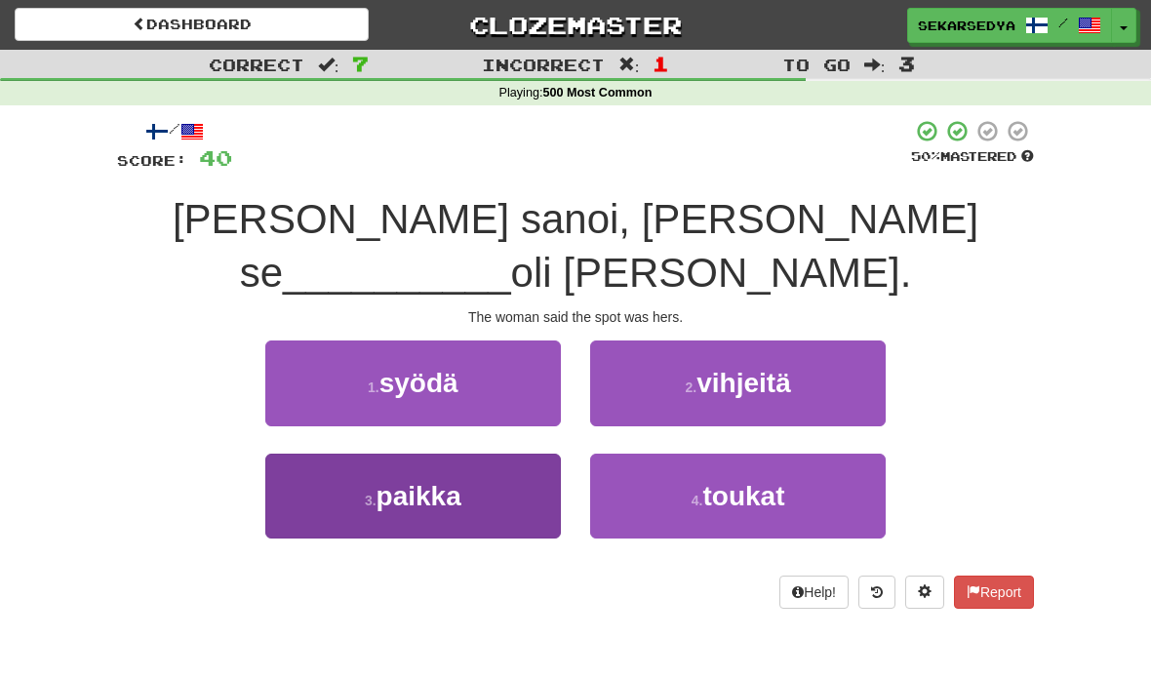
click at [506, 454] on button "3 . paikka" at bounding box center [413, 496] width 296 height 85
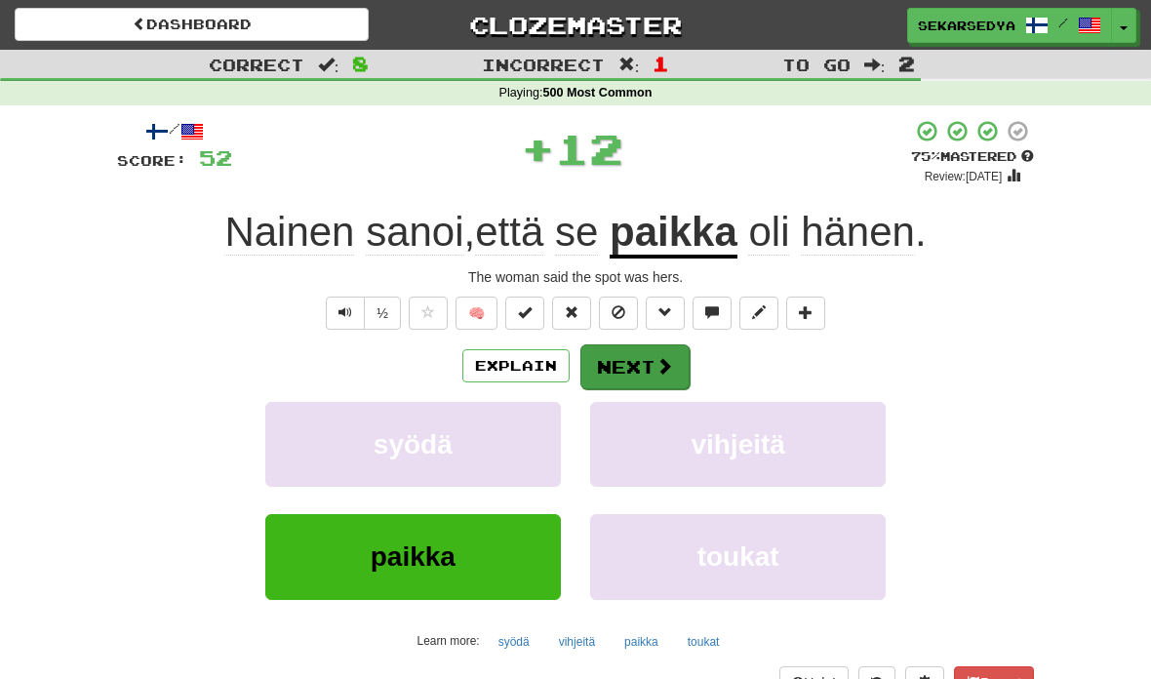
click at [670, 384] on button "Next" at bounding box center [634, 366] width 109 height 45
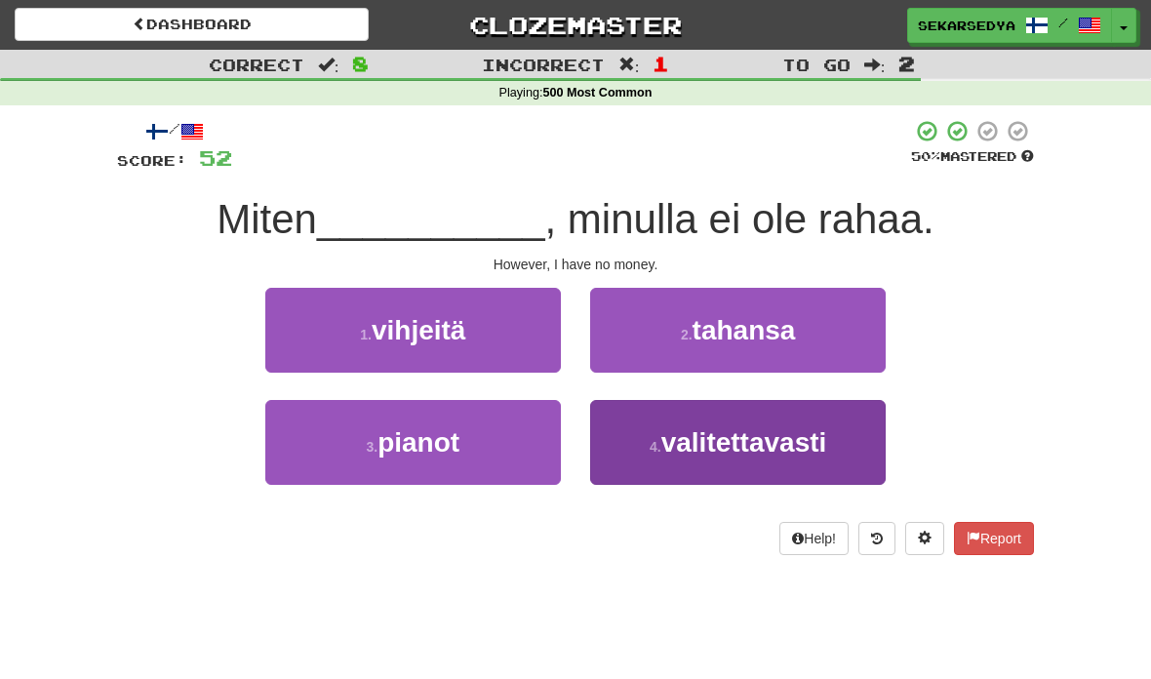
click at [738, 451] on span "valitettavasti" at bounding box center [744, 442] width 166 height 30
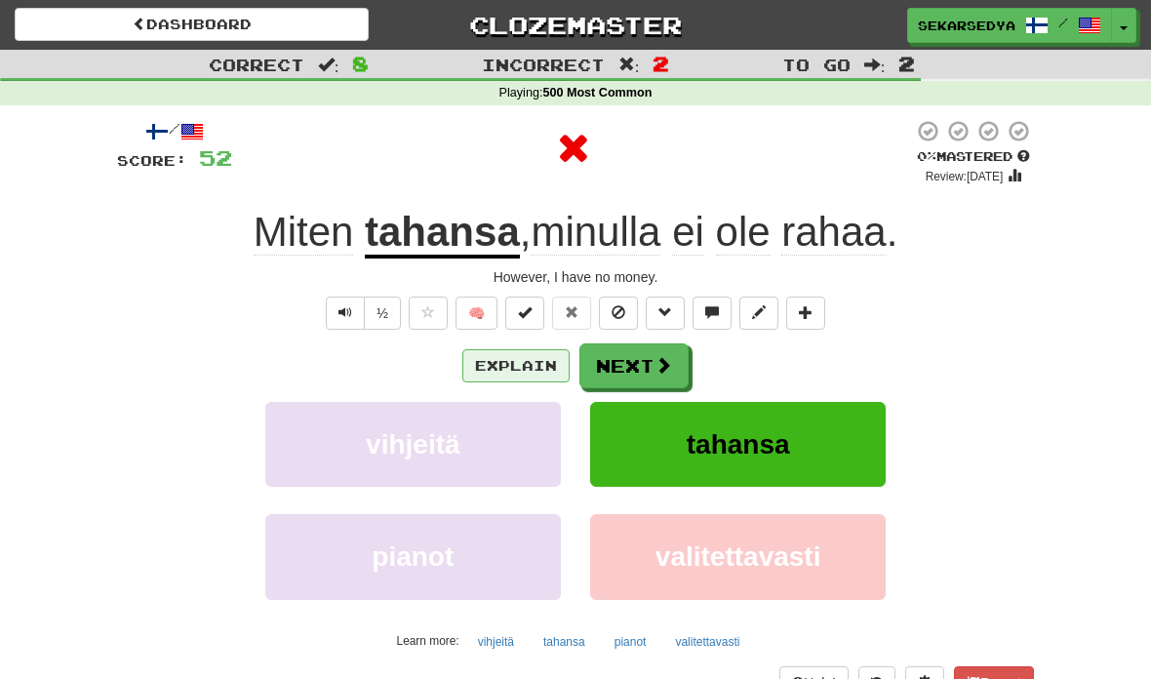
click at [524, 369] on button "Explain" at bounding box center [515, 365] width 107 height 33
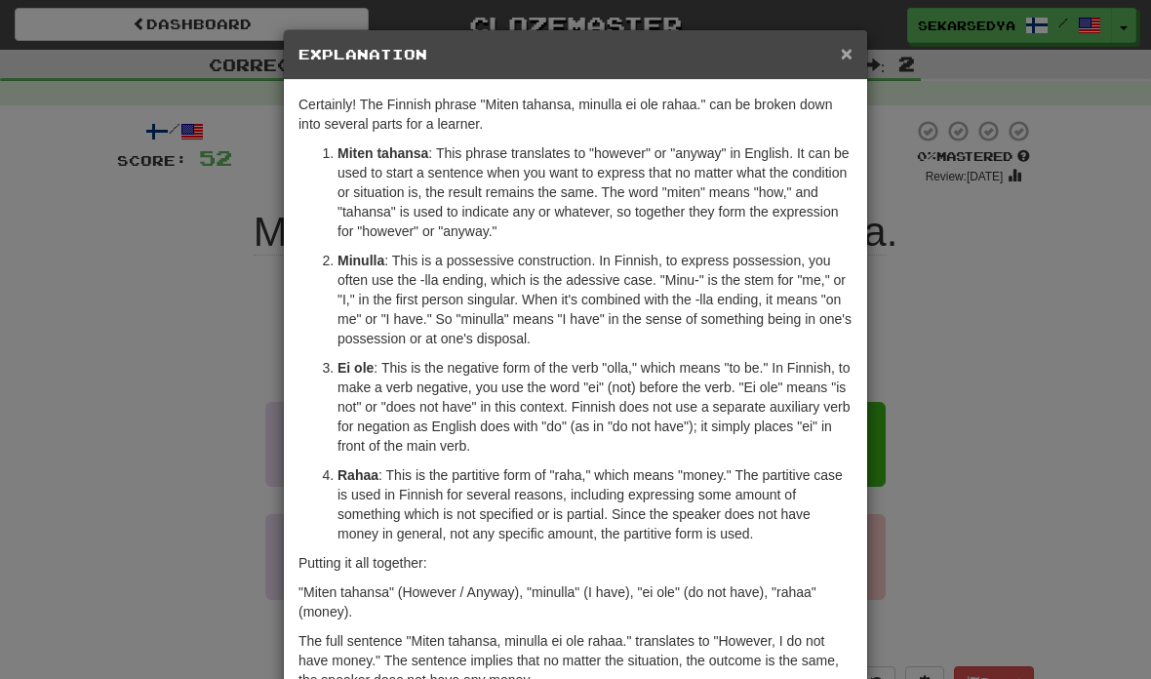
click at [841, 49] on span "×" at bounding box center [847, 53] width 12 height 22
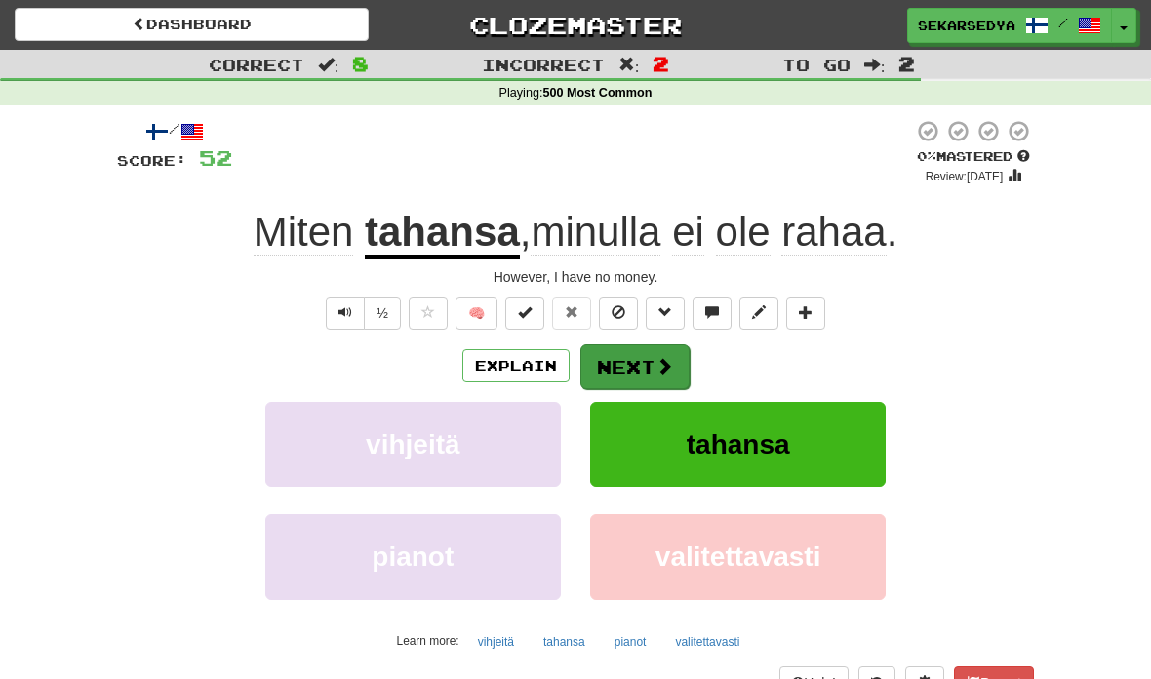
click at [643, 375] on button "Next" at bounding box center [634, 366] width 109 height 45
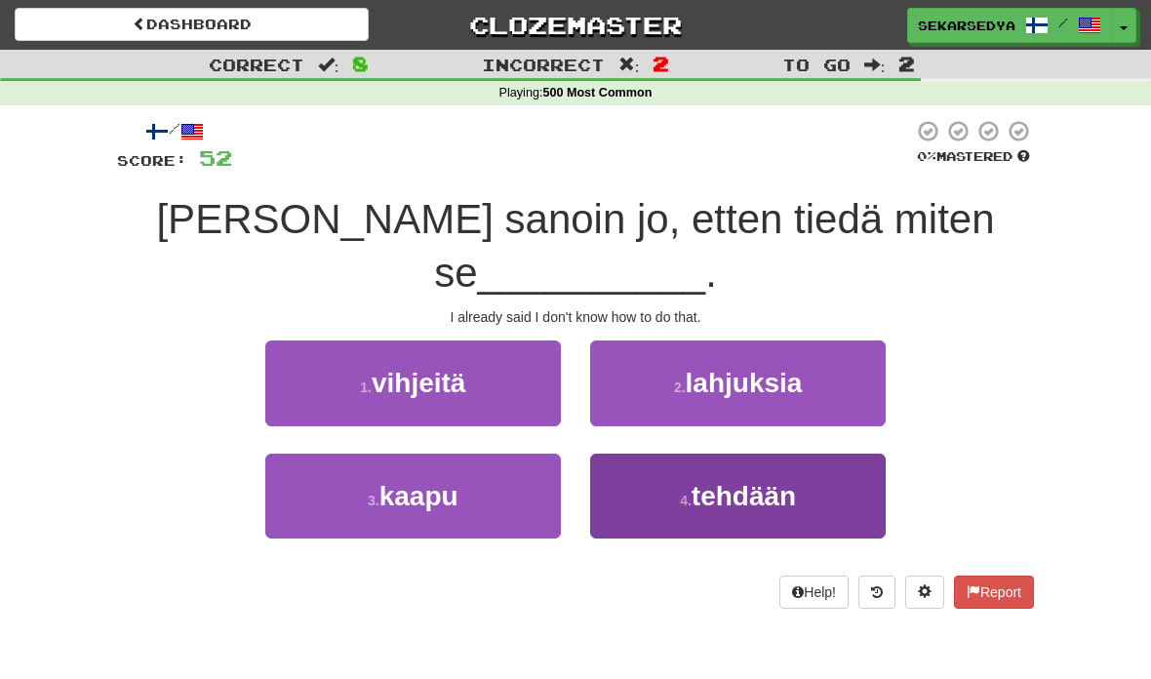
click at [750, 459] on button "4 . tehdään" at bounding box center [738, 496] width 296 height 85
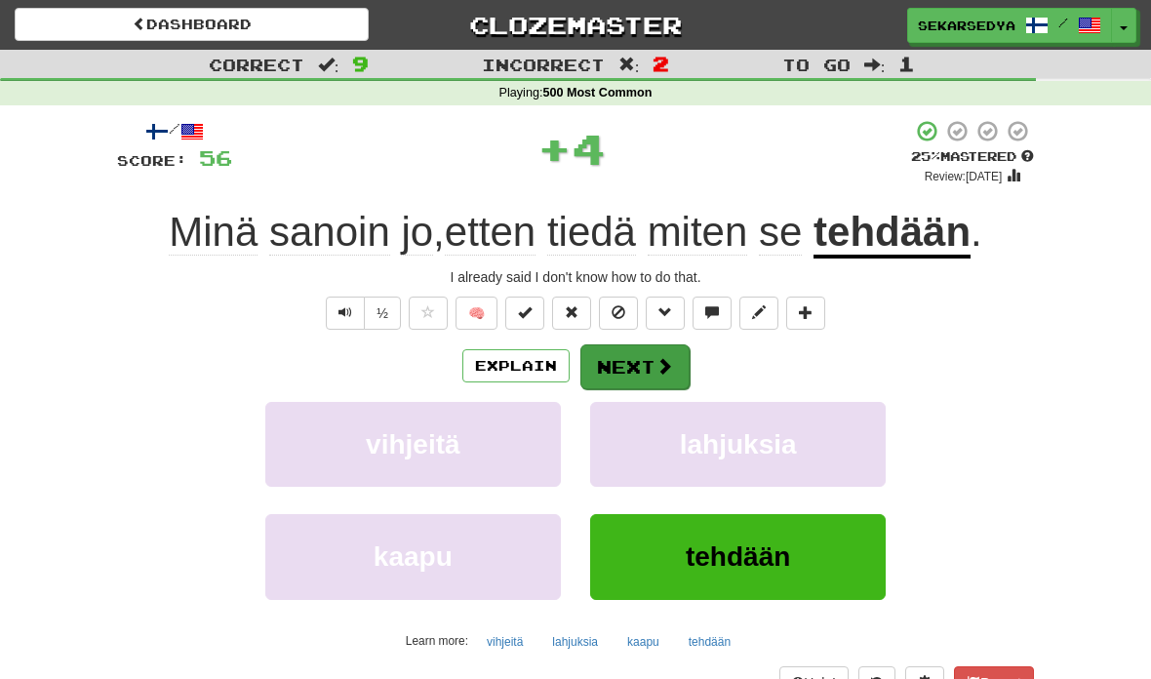
click at [667, 370] on span at bounding box center [664, 366] width 18 height 18
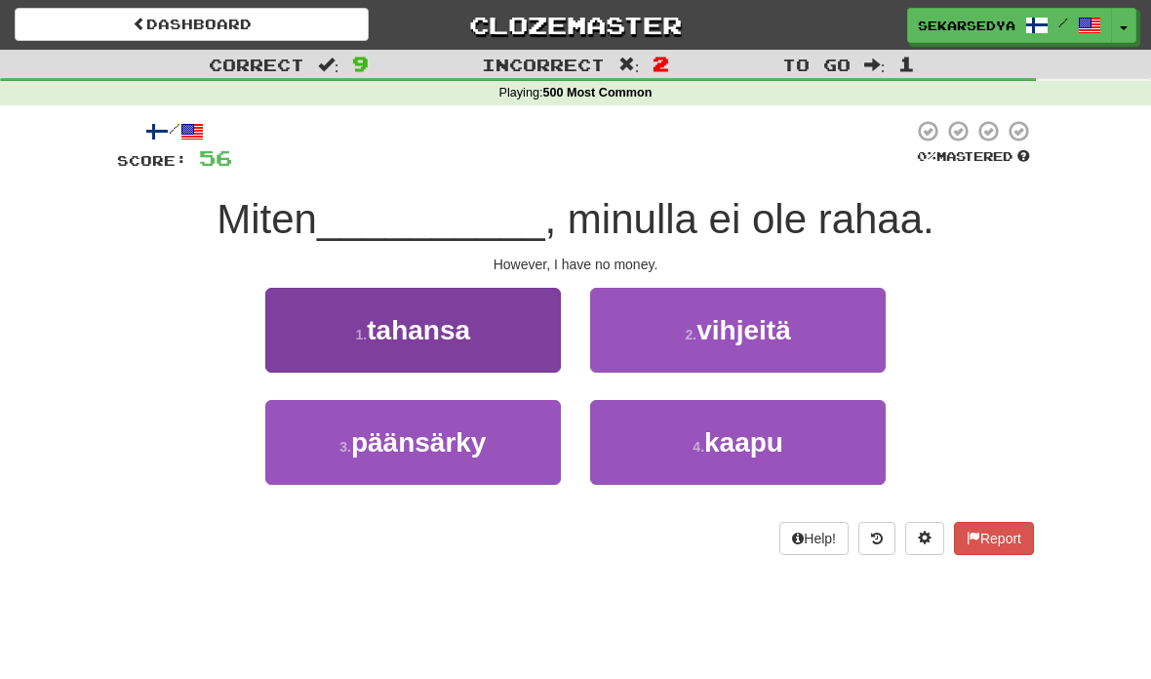
click at [486, 337] on button "1 . tahansa" at bounding box center [413, 330] width 296 height 85
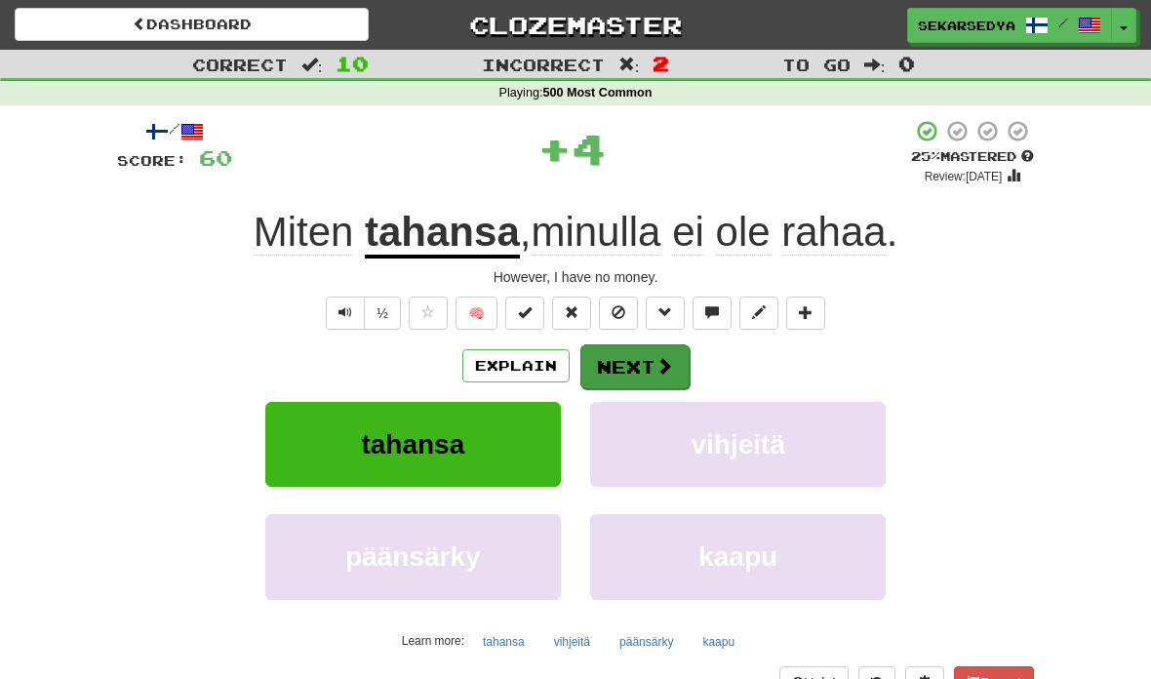
click at [660, 372] on span at bounding box center [664, 366] width 18 height 18
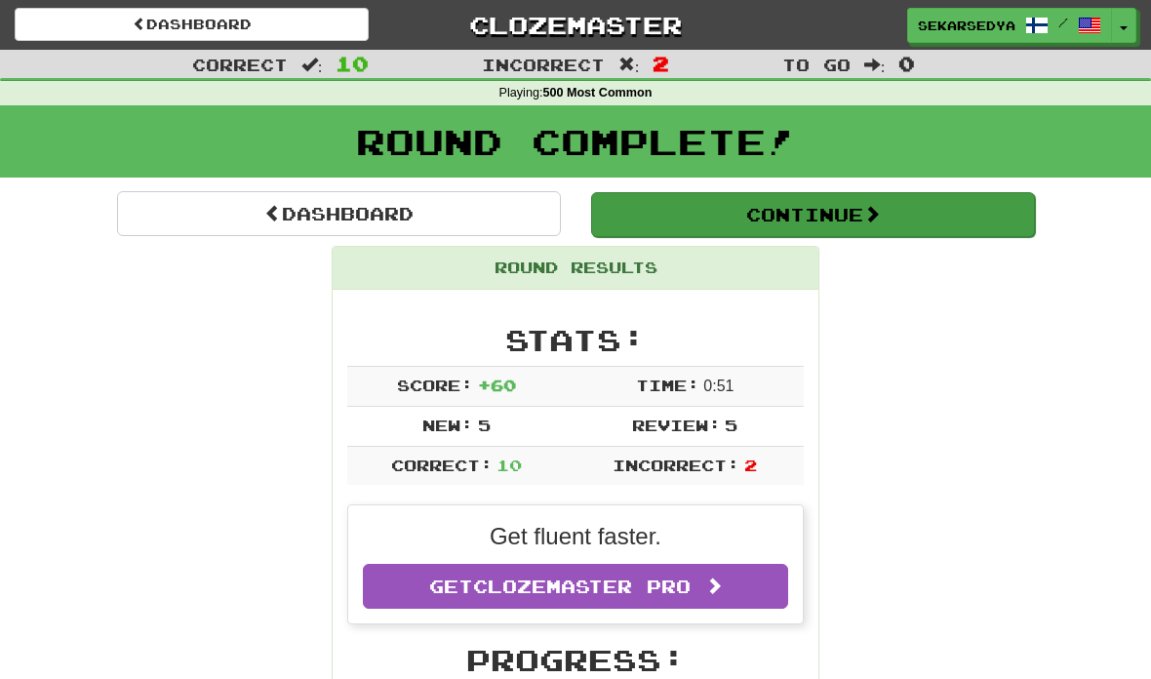
click at [909, 218] on button "Continue" at bounding box center [813, 214] width 444 height 45
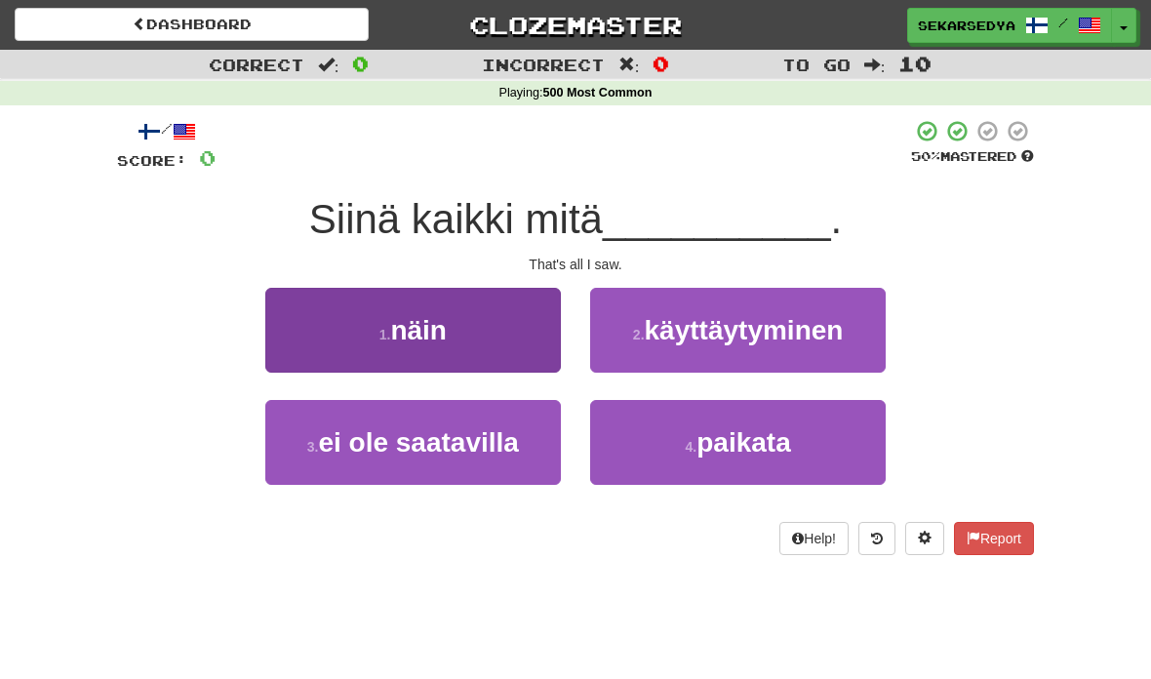
click at [513, 346] on button "1 . näin" at bounding box center [413, 330] width 296 height 85
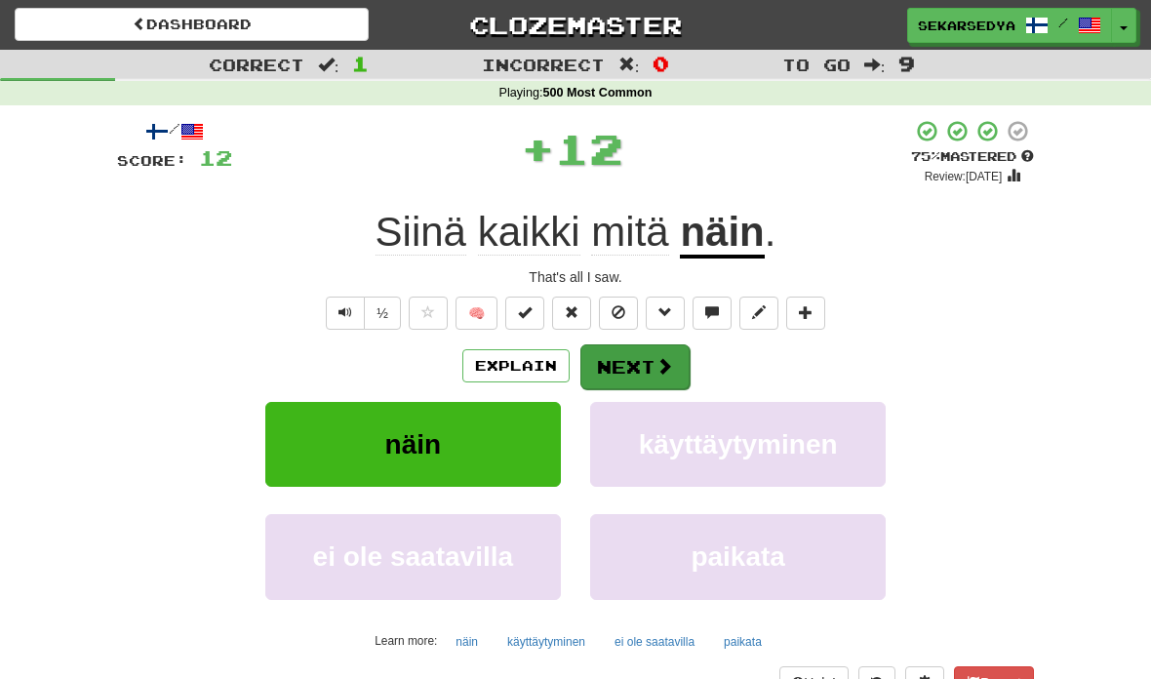
click at [662, 381] on button "Next" at bounding box center [634, 366] width 109 height 45
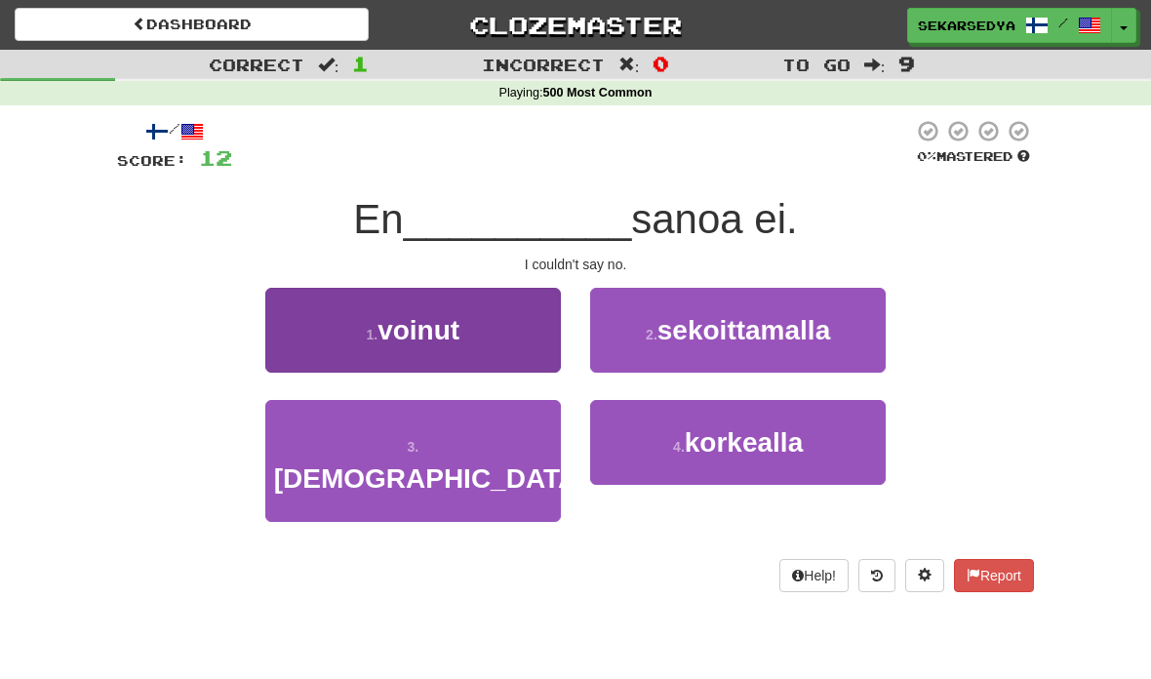
click at [511, 353] on button "1 . voinut" at bounding box center [413, 330] width 296 height 85
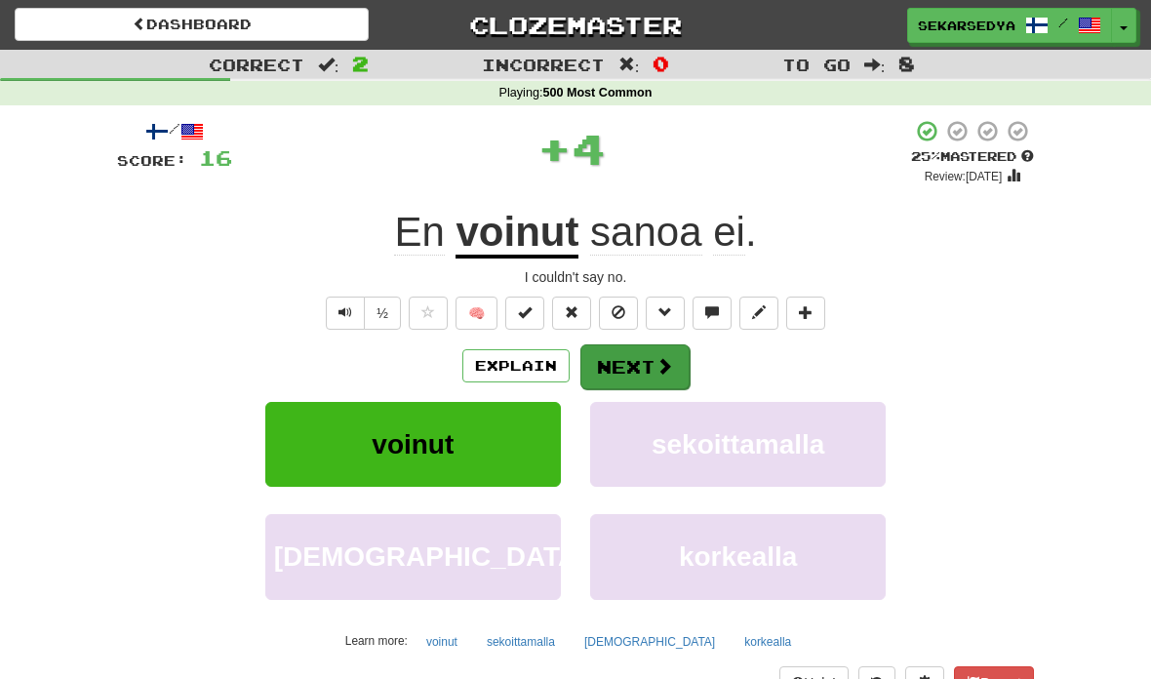
click at [638, 369] on button "Next" at bounding box center [634, 366] width 109 height 45
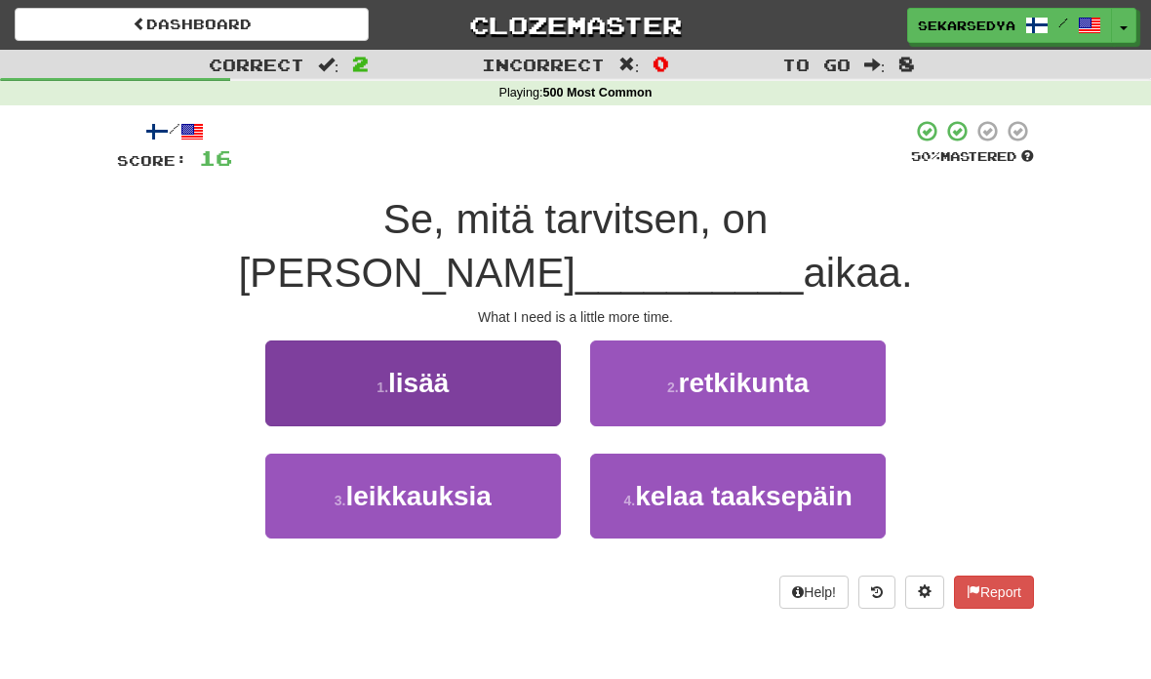
click at [517, 350] on button "1 . lisää" at bounding box center [413, 382] width 296 height 85
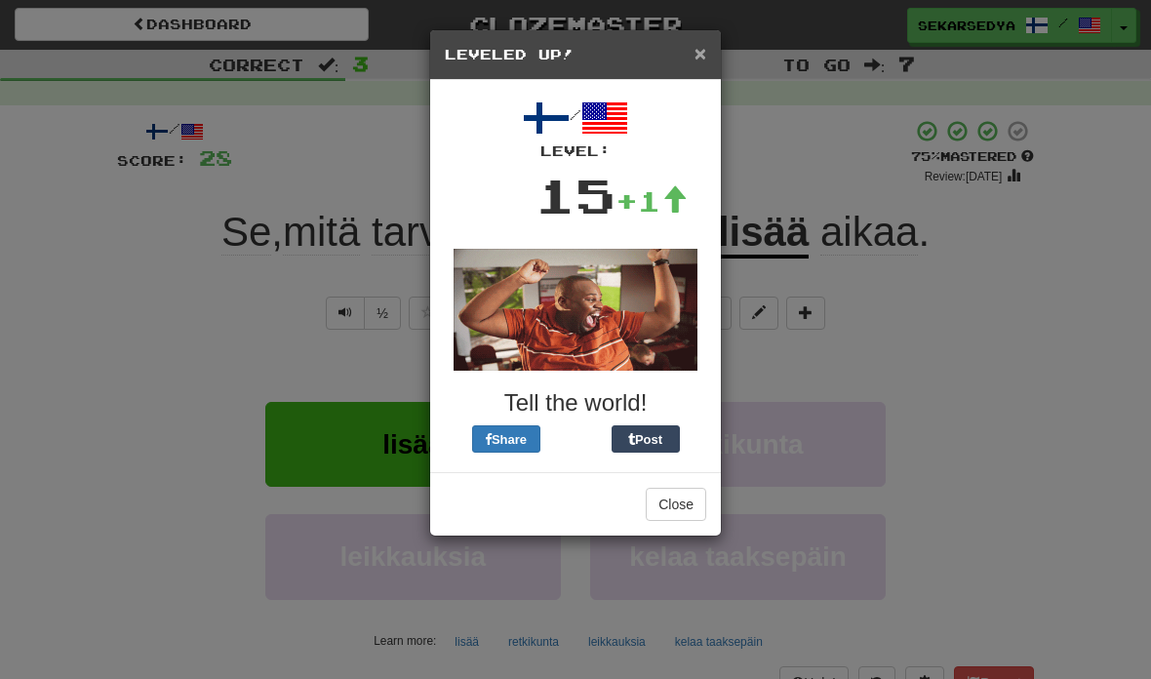
click at [704, 43] on span "×" at bounding box center [701, 53] width 12 height 22
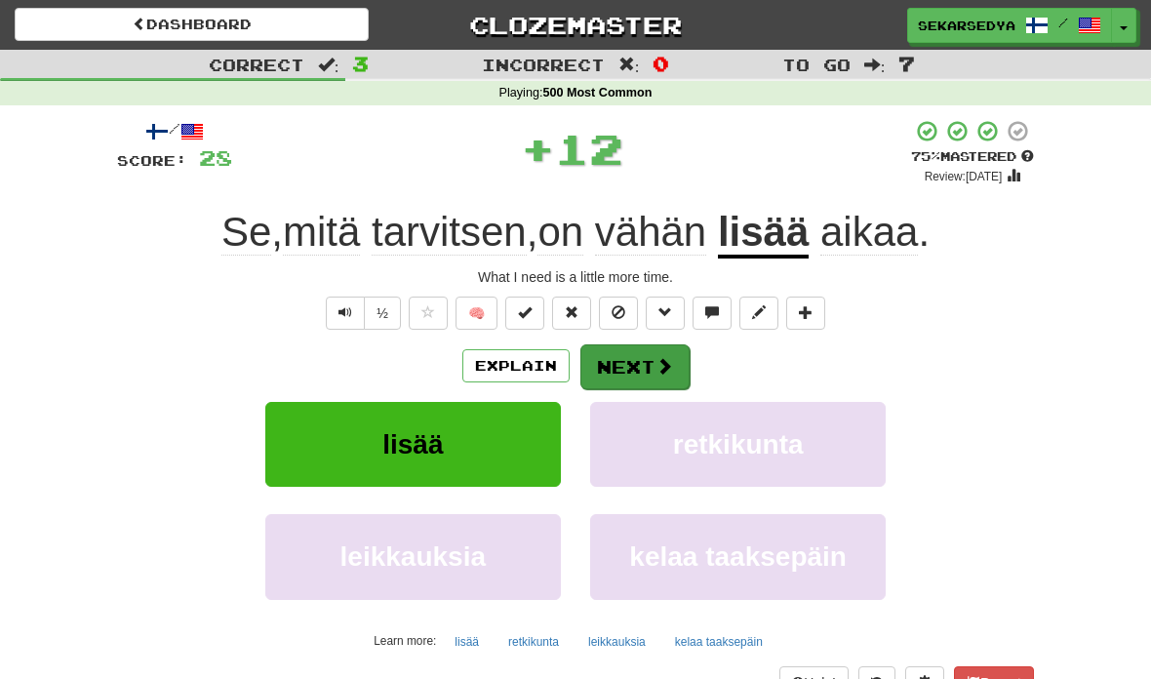
click at [636, 364] on button "Next" at bounding box center [634, 366] width 109 height 45
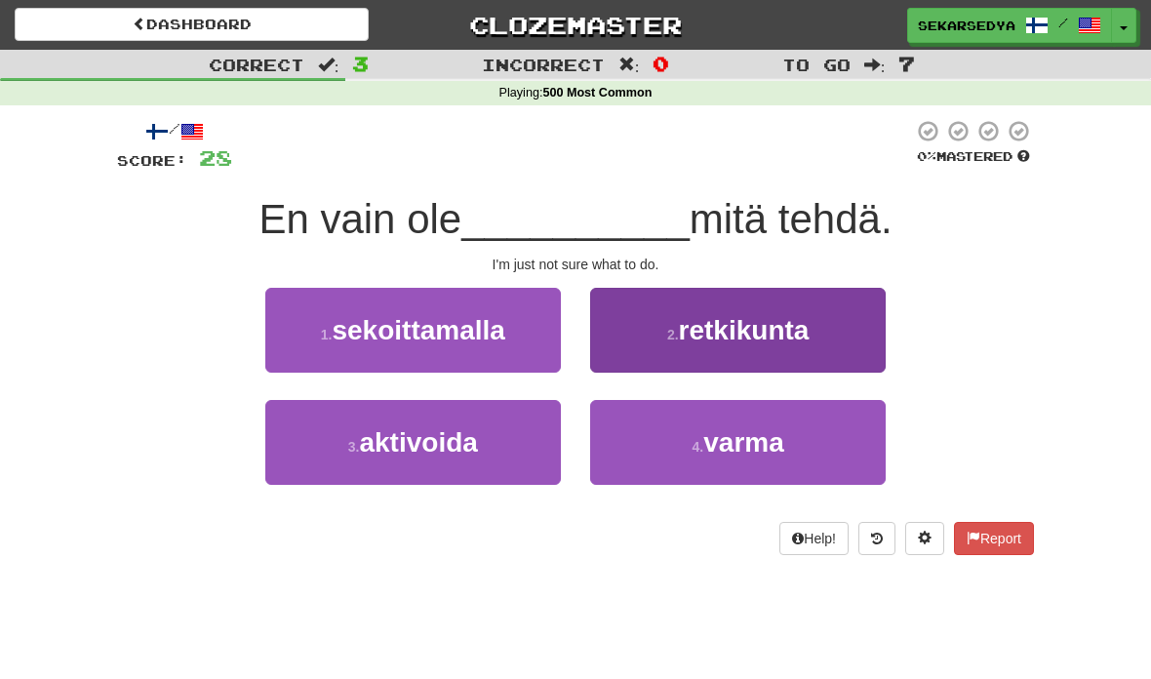
click at [785, 337] on span "retkikunta" at bounding box center [744, 330] width 131 height 30
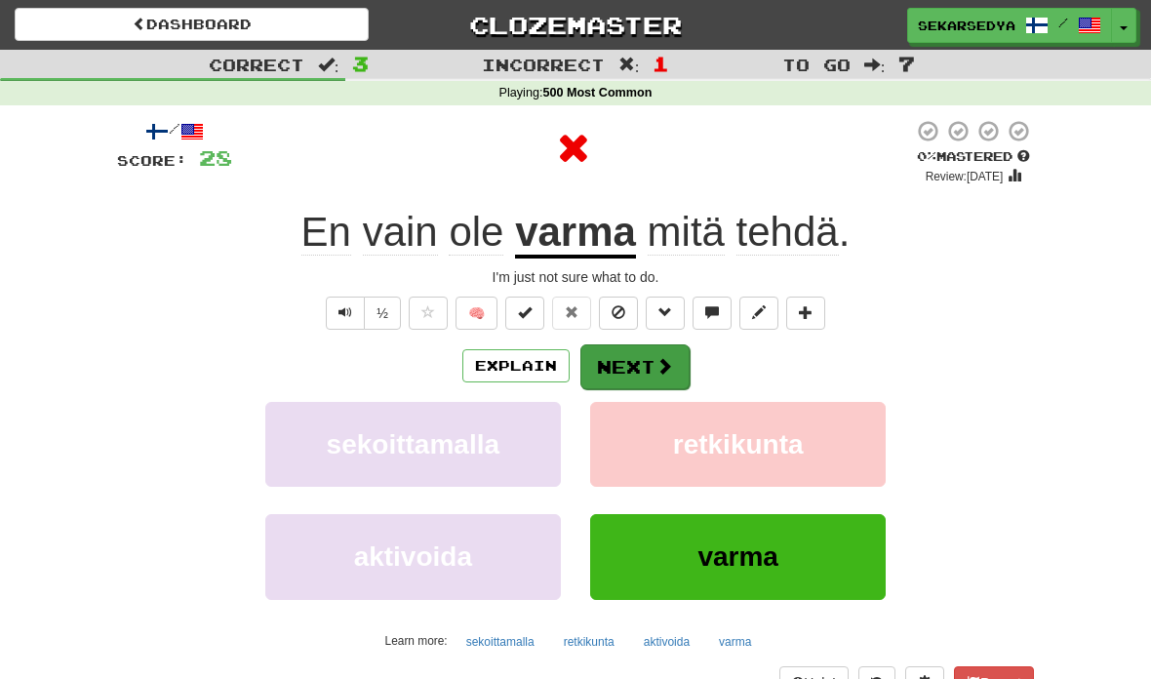
click at [655, 369] on span at bounding box center [664, 366] width 18 height 18
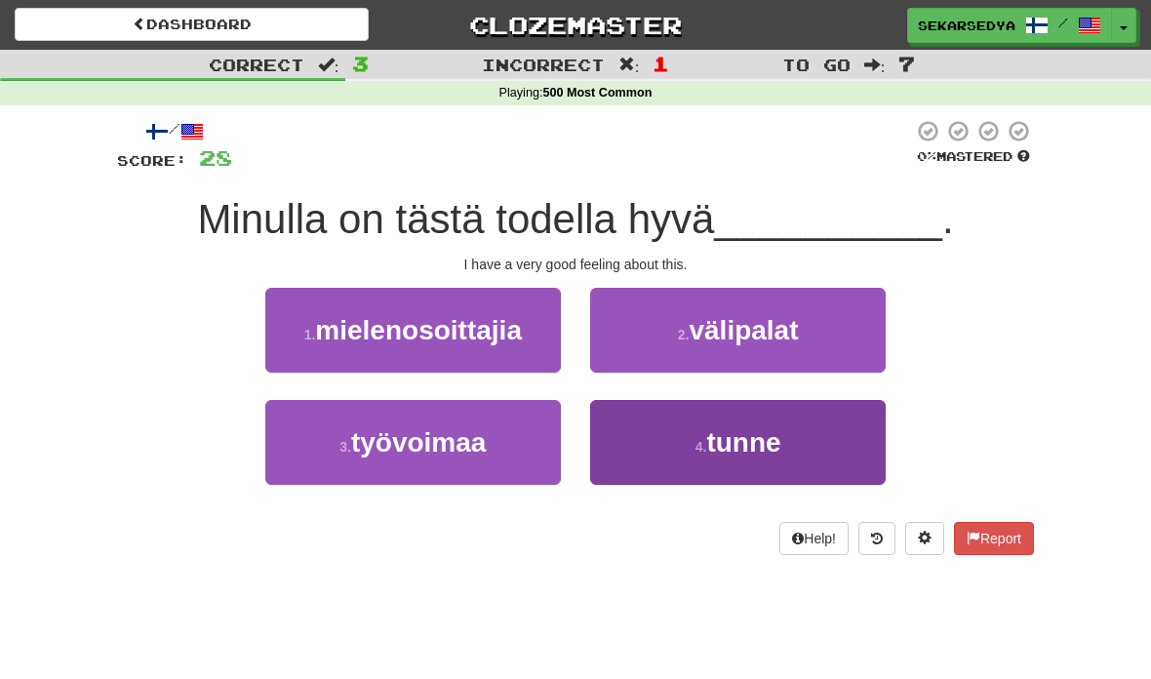
click at [769, 450] on span "tunne" at bounding box center [743, 442] width 74 height 30
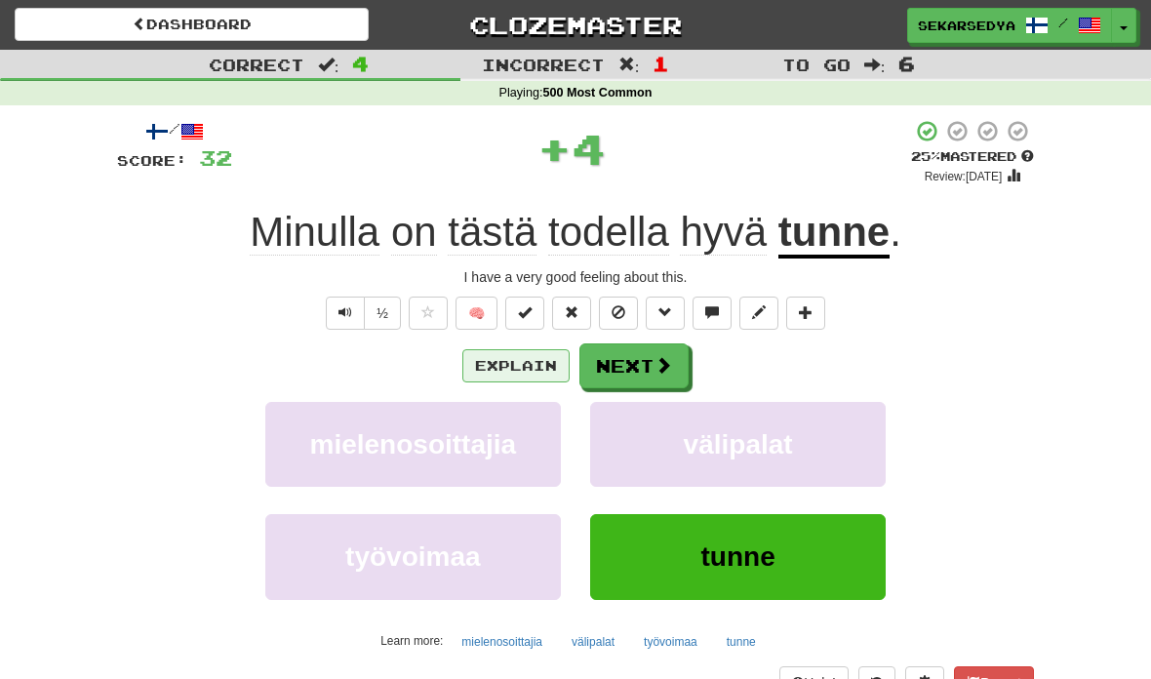
click at [539, 368] on button "Explain" at bounding box center [515, 365] width 107 height 33
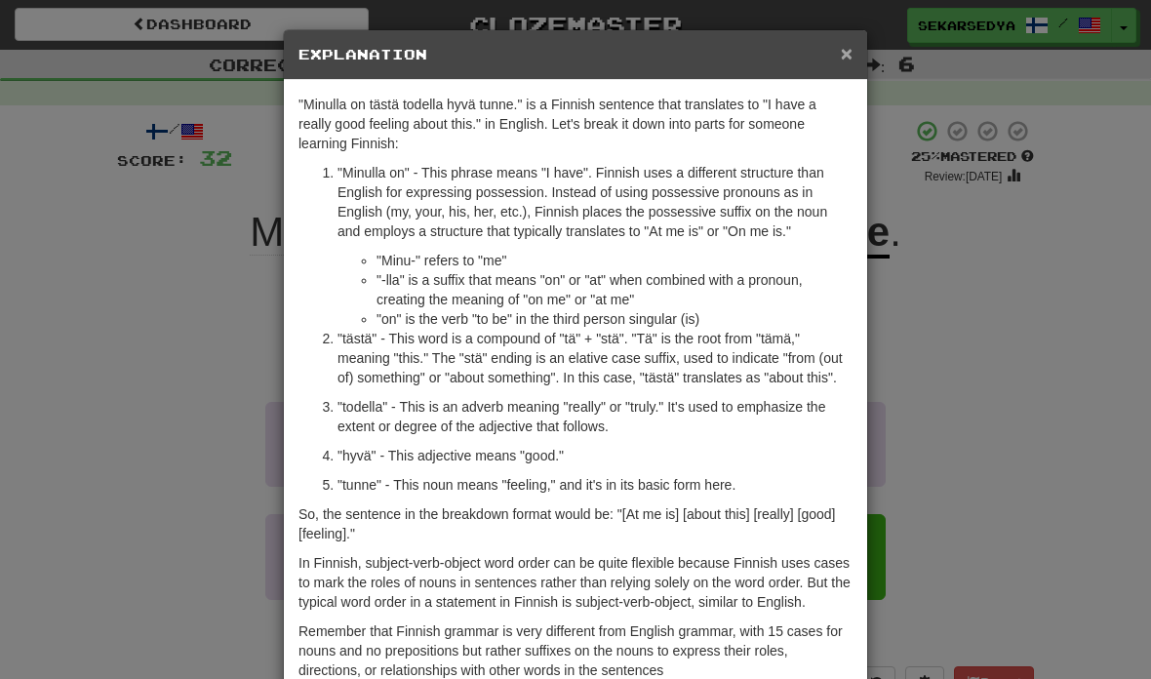
click at [842, 57] on span "×" at bounding box center [847, 53] width 12 height 22
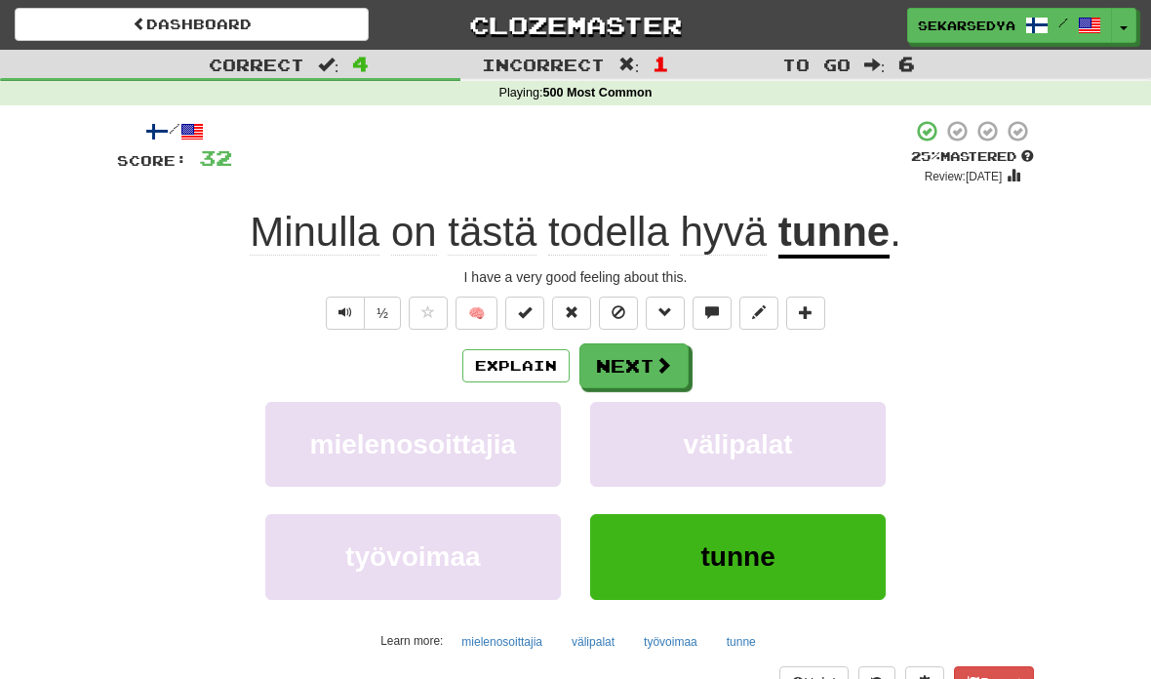
click at [745, 559] on span "tunne" at bounding box center [738, 556] width 74 height 30
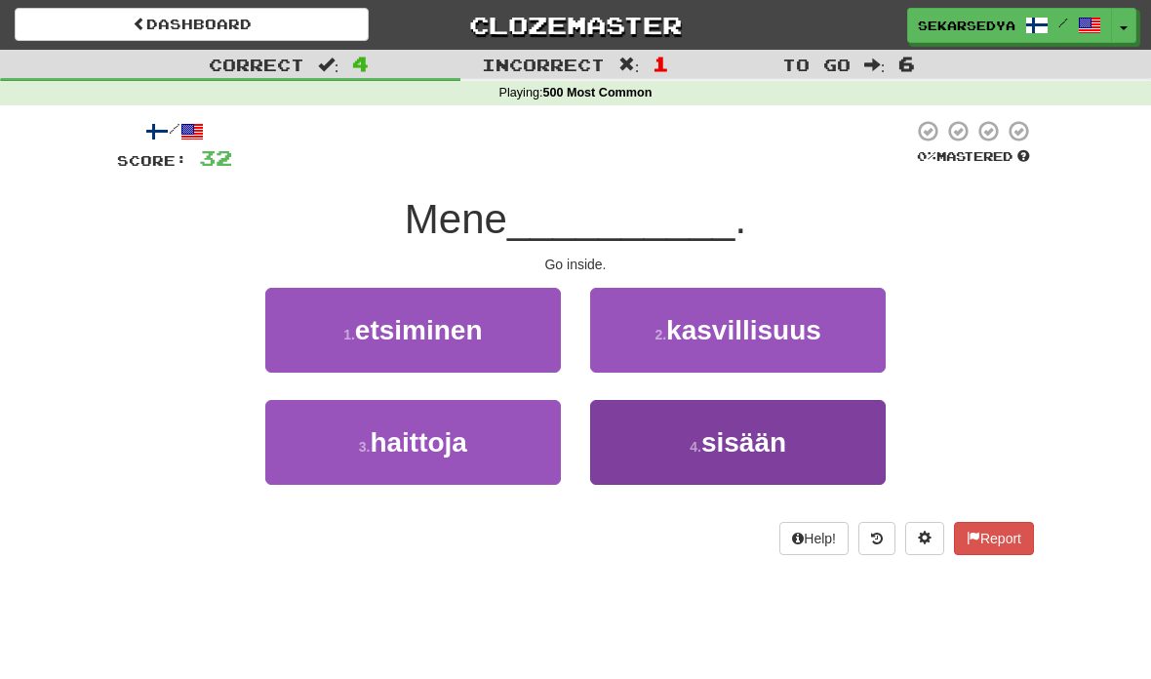
click at [780, 457] on button "4 . sisään" at bounding box center [738, 442] width 296 height 85
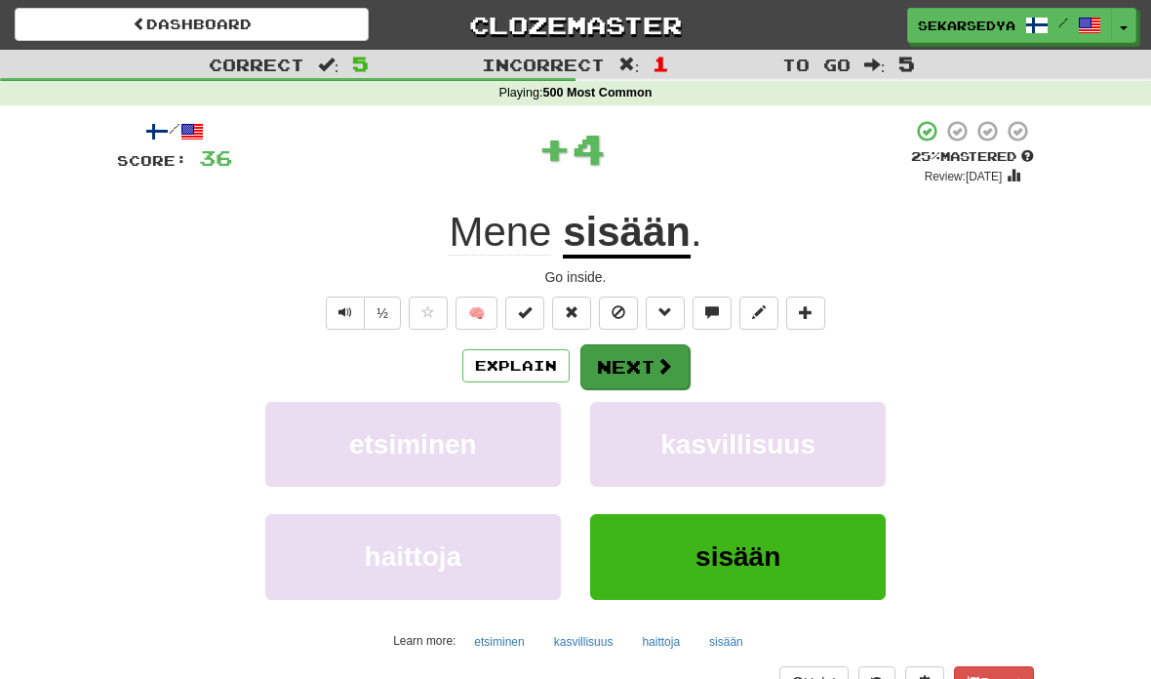
click at [675, 378] on button "Next" at bounding box center [634, 366] width 109 height 45
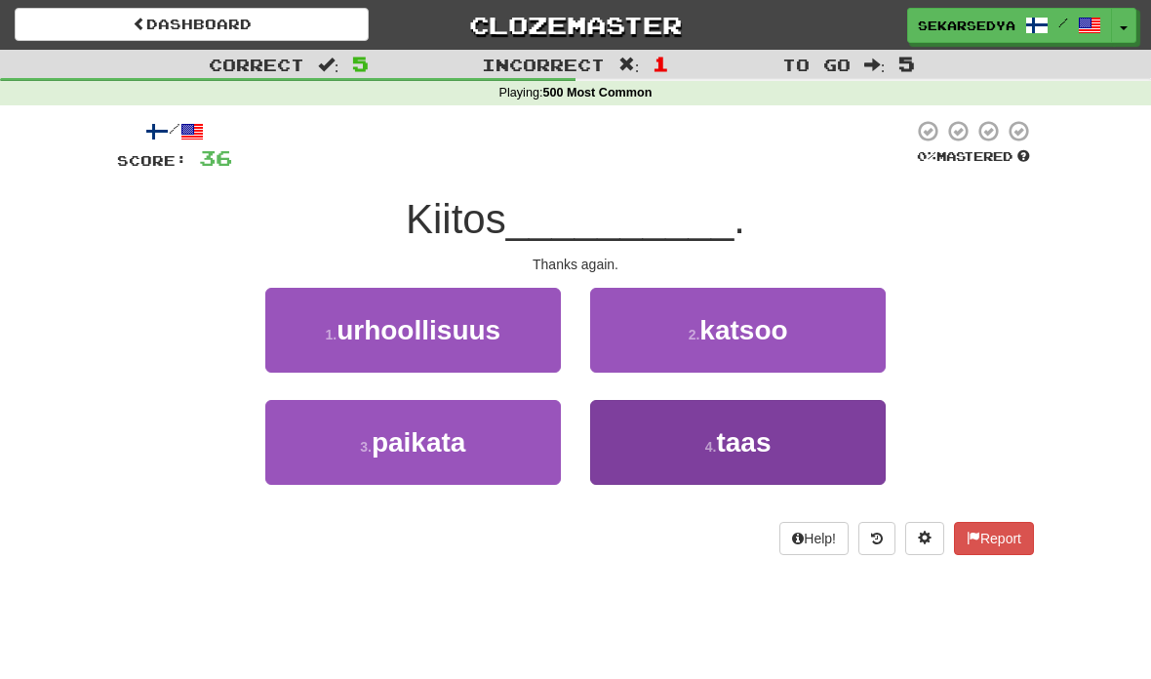
click at [748, 449] on span "taas" at bounding box center [743, 442] width 55 height 30
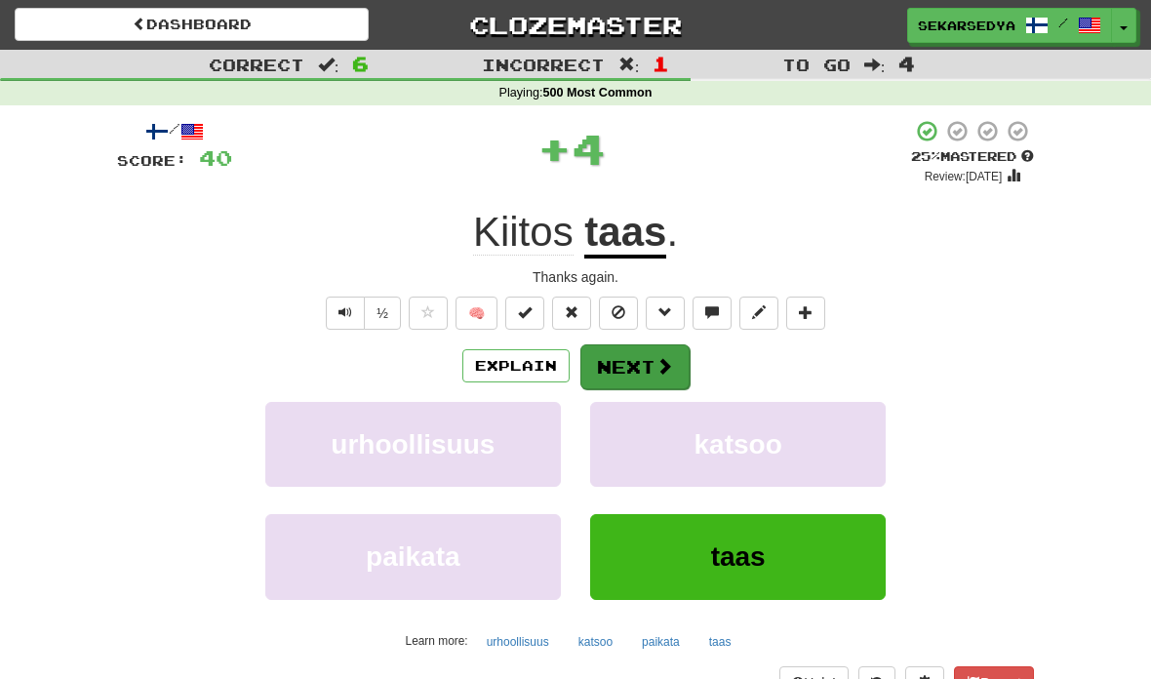
click at [659, 374] on button "Next" at bounding box center [634, 366] width 109 height 45
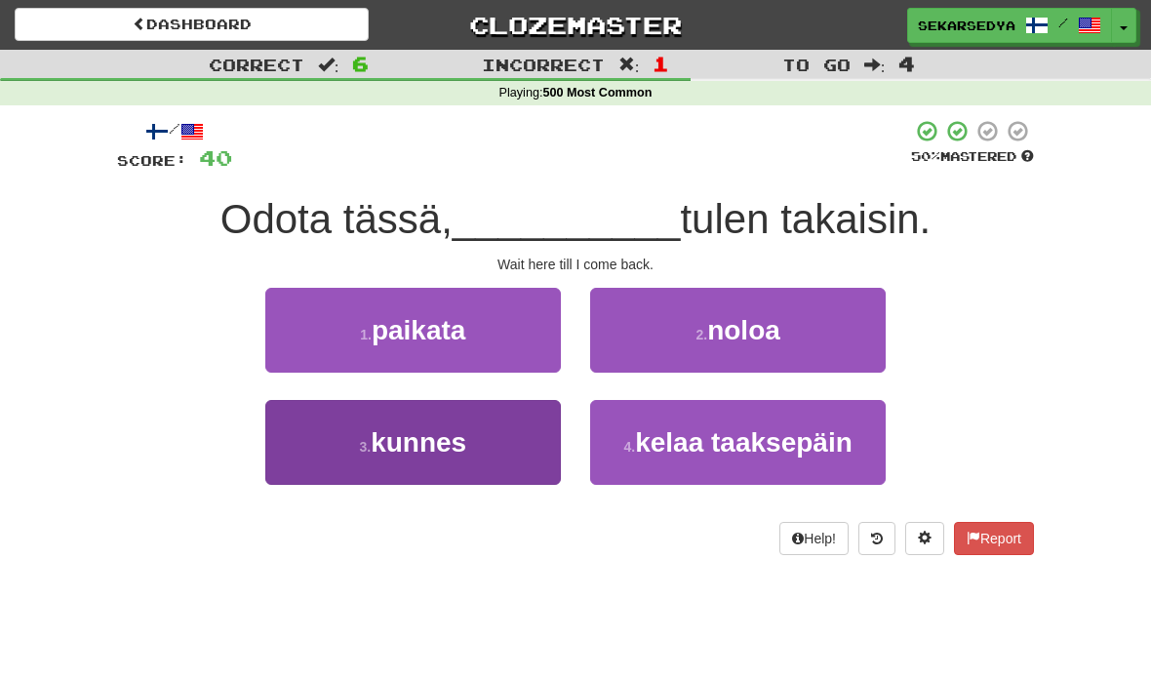
click at [547, 431] on button "3 . kunnes" at bounding box center [413, 442] width 296 height 85
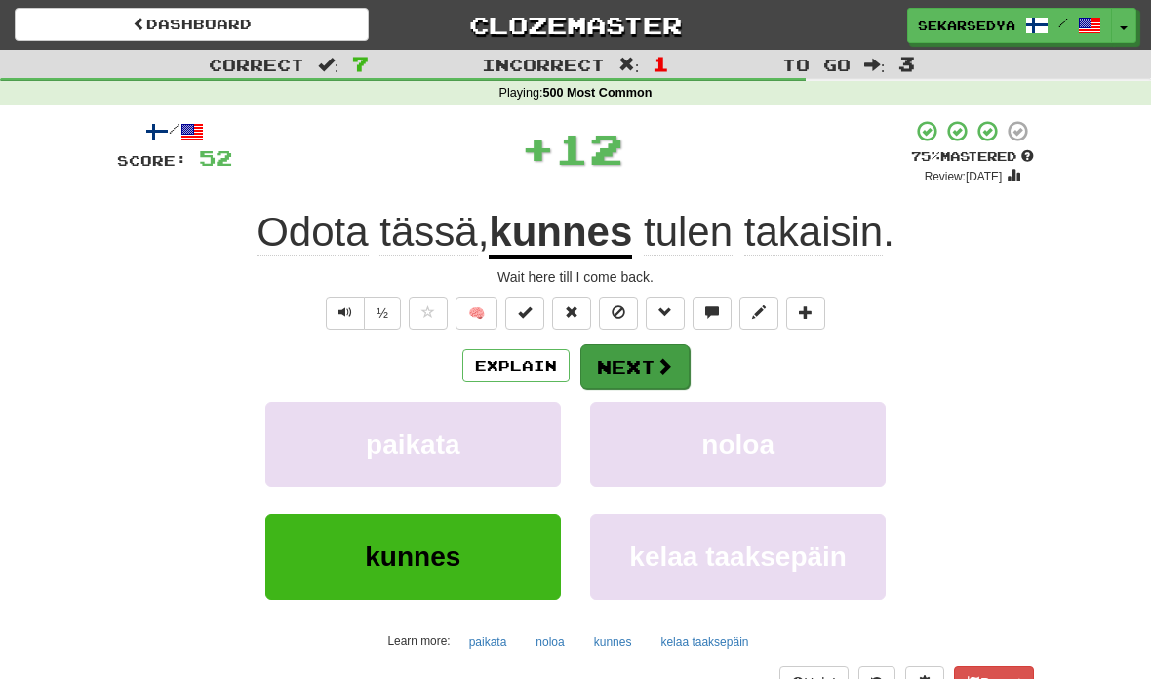
click at [655, 357] on span at bounding box center [664, 366] width 18 height 18
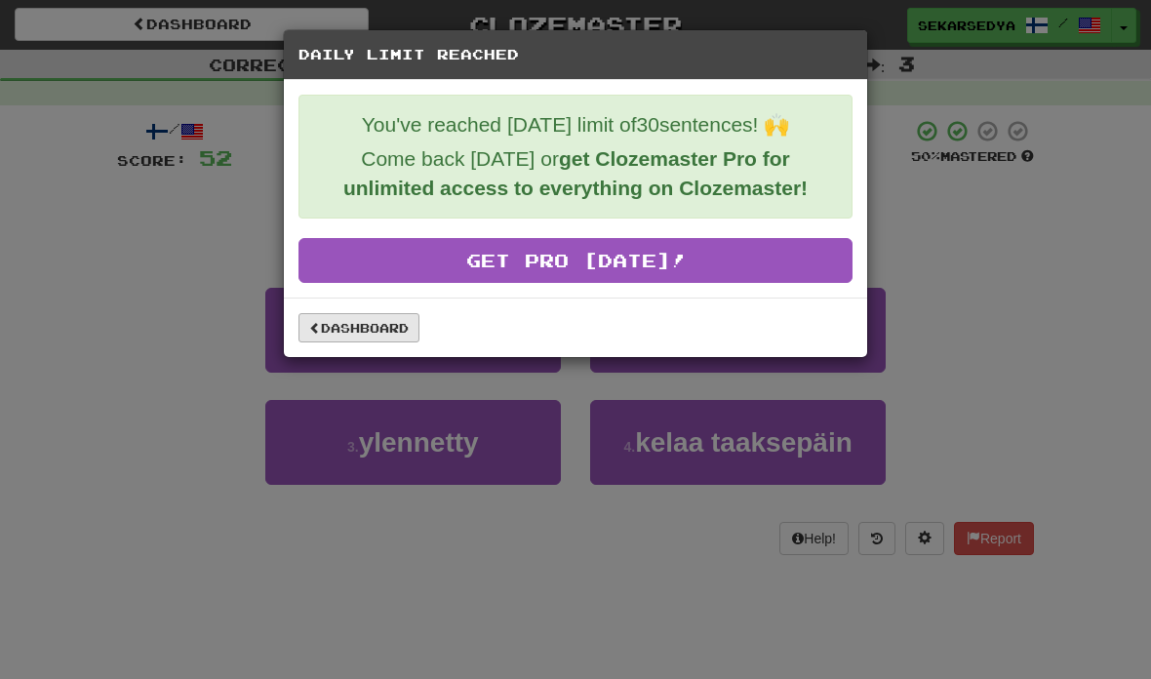
click at [399, 336] on link "Dashboard" at bounding box center [358, 327] width 121 height 29
